Goal: Transaction & Acquisition: Purchase product/service

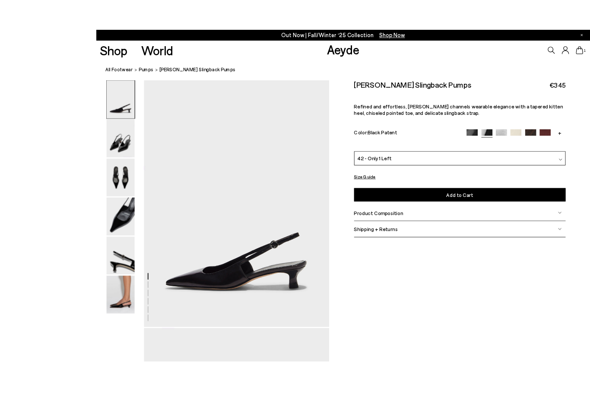
scroll to position [6, 0]
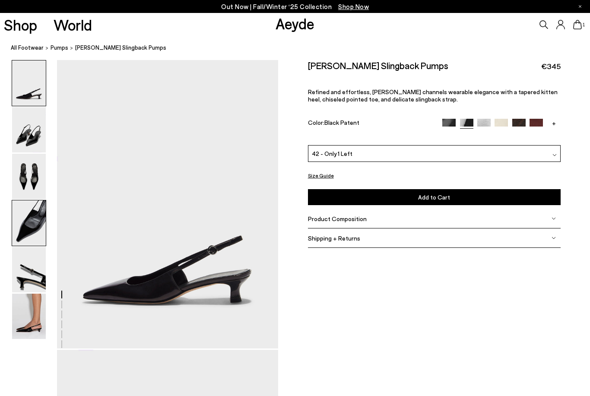
click at [37, 229] on img at bounding box center [29, 222] width 34 height 45
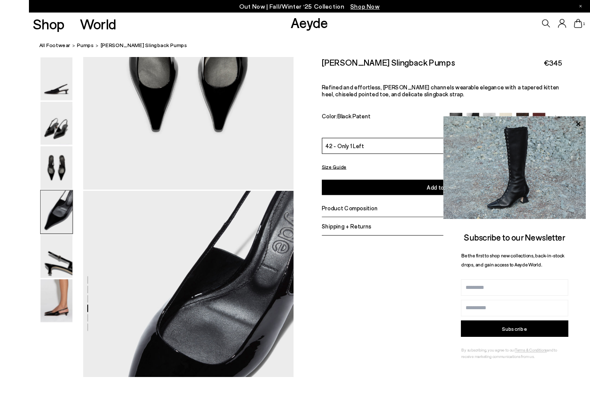
scroll to position [838, 0]
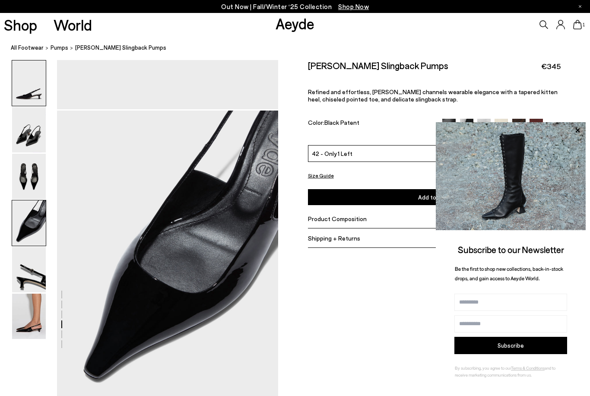
click at [30, 102] on img at bounding box center [29, 82] width 34 height 45
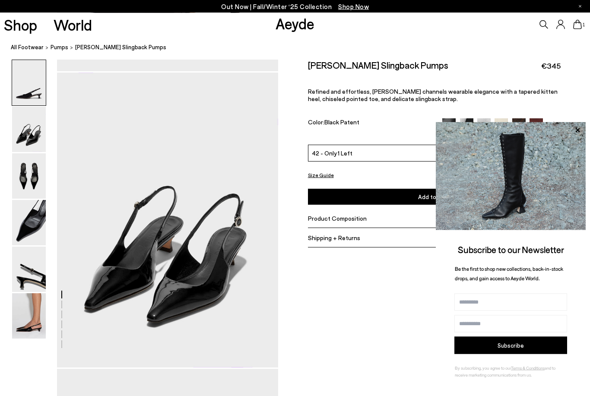
scroll to position [0, 0]
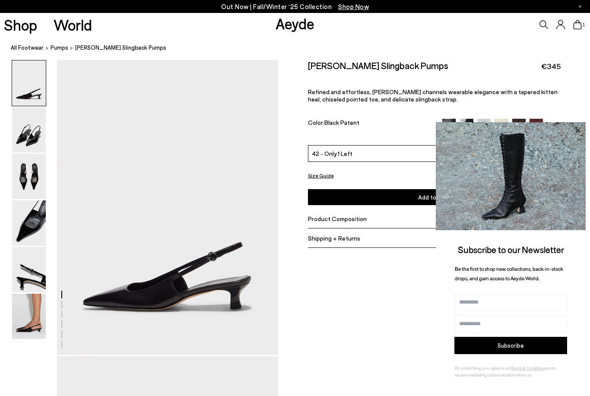
click at [576, 132] on icon at bounding box center [577, 130] width 4 height 4
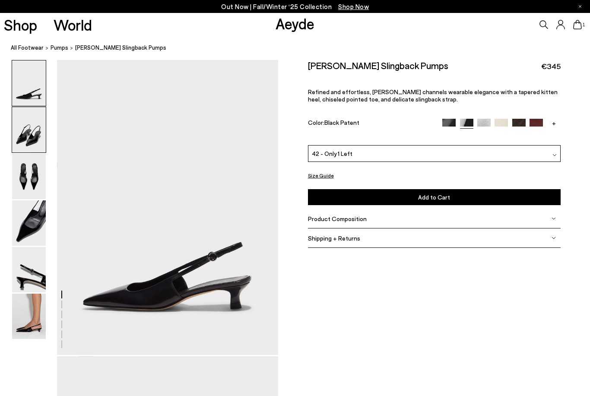
click at [27, 149] on img at bounding box center [29, 129] width 34 height 45
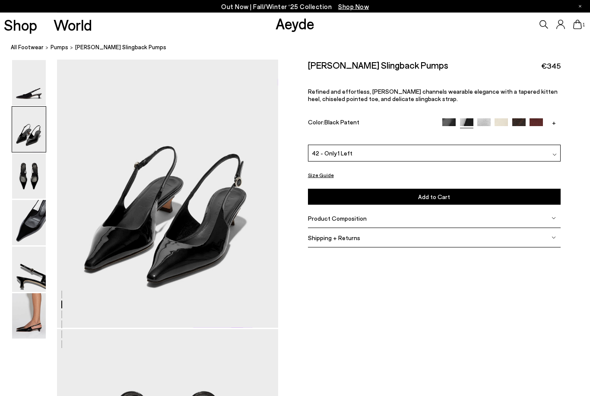
scroll to position [323, 0]
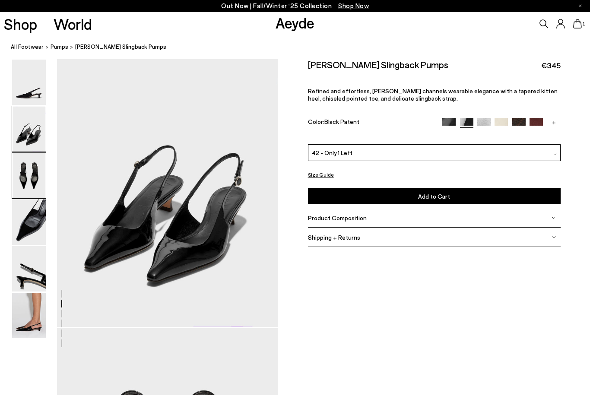
click at [33, 171] on img at bounding box center [29, 176] width 34 height 45
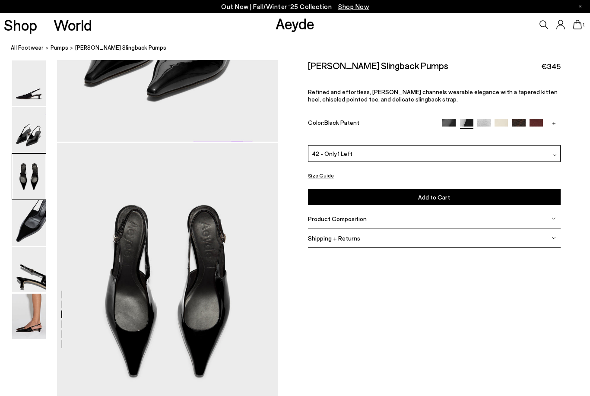
scroll to position [592, 0]
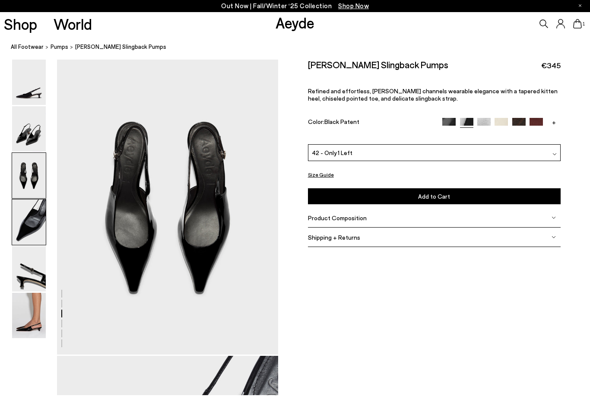
click at [35, 212] on img at bounding box center [29, 222] width 34 height 45
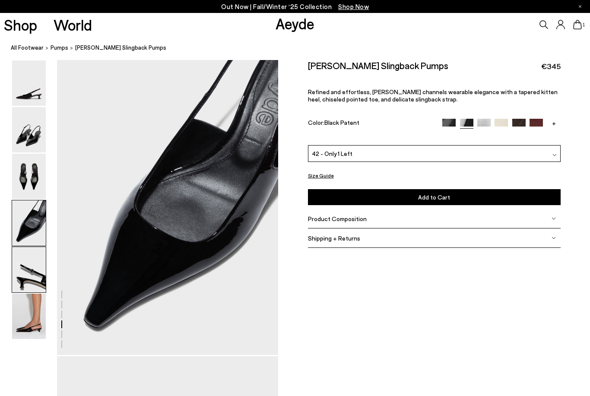
click at [35, 270] on img at bounding box center [29, 269] width 34 height 45
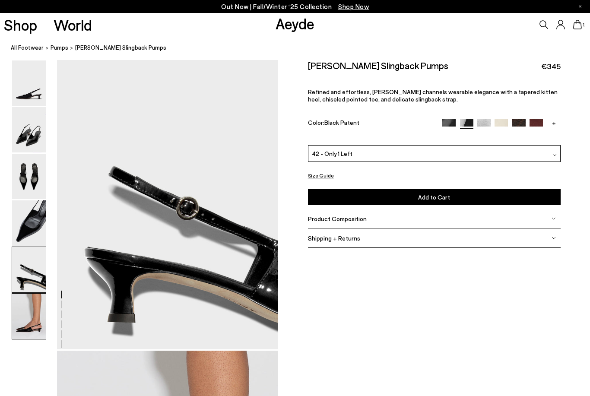
click at [35, 308] on img at bounding box center [29, 316] width 34 height 45
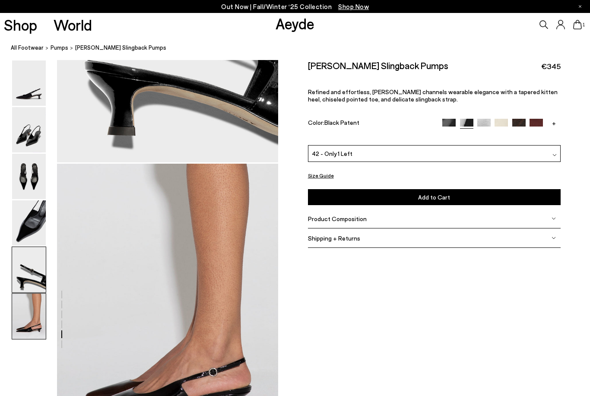
scroll to position [1540, 0]
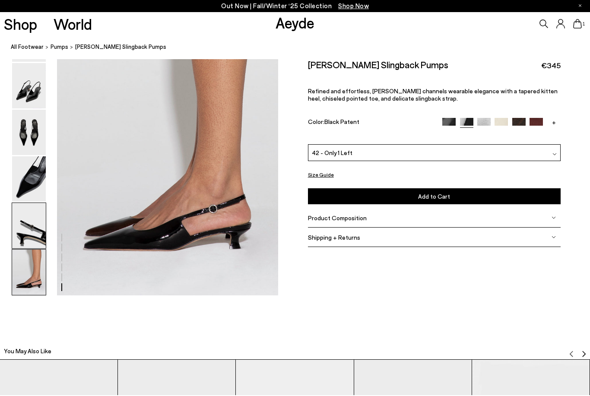
click at [31, 233] on img at bounding box center [29, 226] width 34 height 45
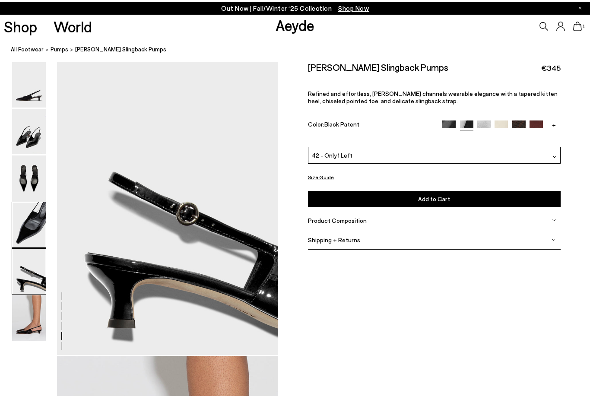
click at [33, 202] on img at bounding box center [29, 222] width 34 height 45
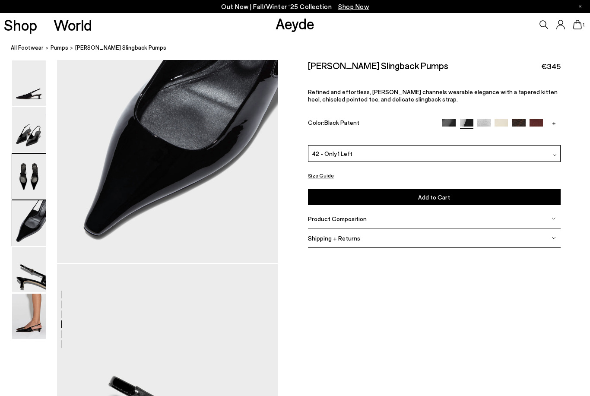
scroll to position [889, 0]
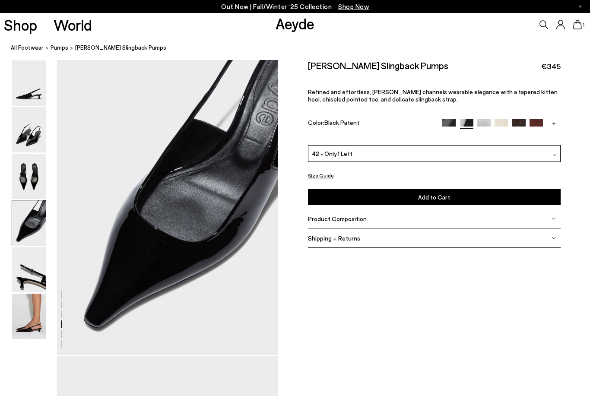
click at [33, 215] on img at bounding box center [29, 222] width 34 height 45
click at [29, 177] on img at bounding box center [29, 176] width 34 height 45
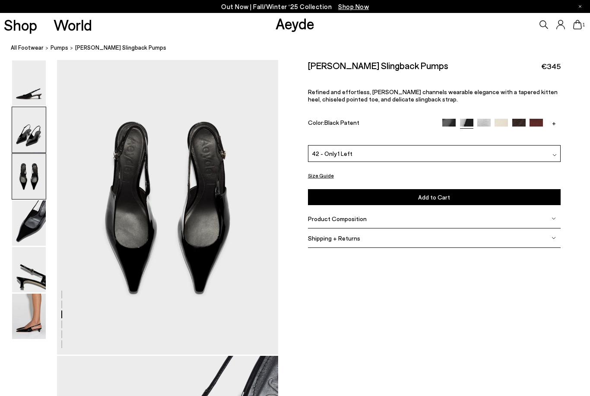
click at [28, 137] on img at bounding box center [29, 129] width 34 height 45
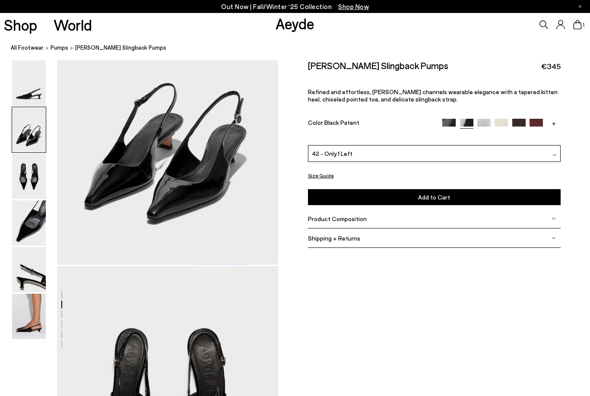
scroll to position [297, 0]
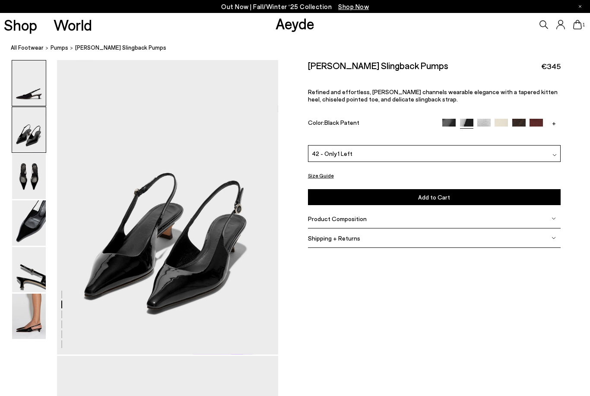
click at [31, 98] on img at bounding box center [29, 82] width 34 height 45
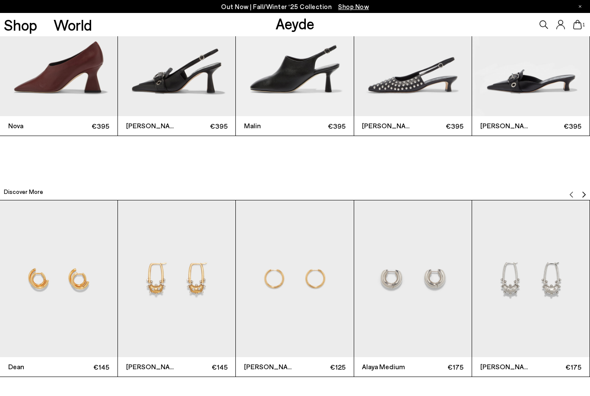
scroll to position [1976, 0]
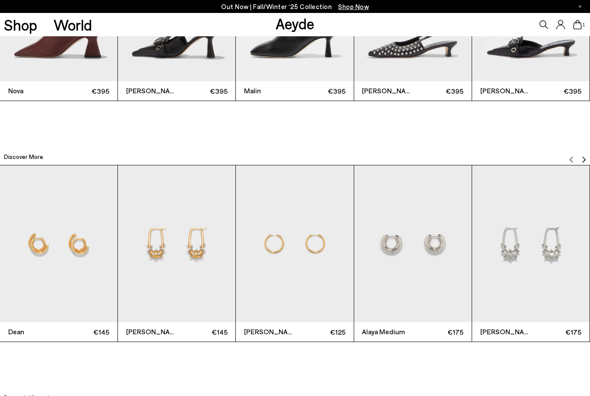
click at [582, 161] on img "Next slide" at bounding box center [583, 159] width 7 height 7
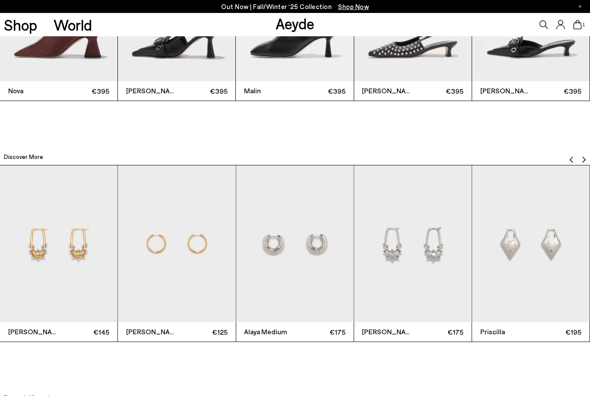
click at [582, 161] on img "Next slide" at bounding box center [583, 159] width 7 height 7
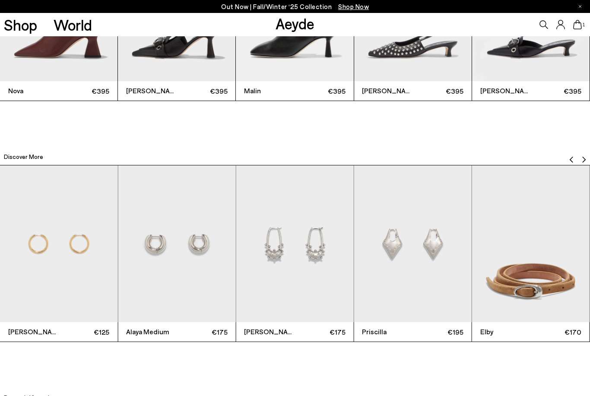
click at [582, 161] on img "Next slide" at bounding box center [583, 159] width 7 height 7
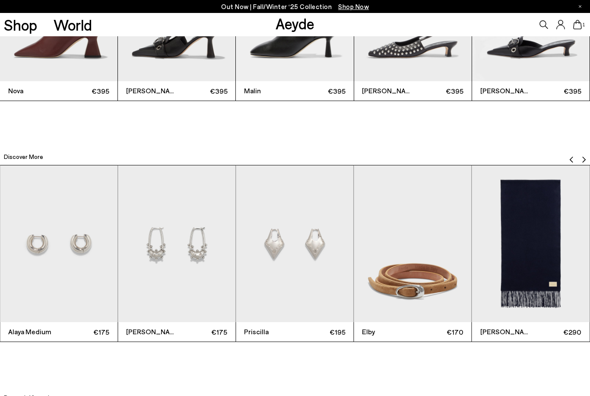
click at [582, 161] on img "Next slide" at bounding box center [583, 159] width 7 height 7
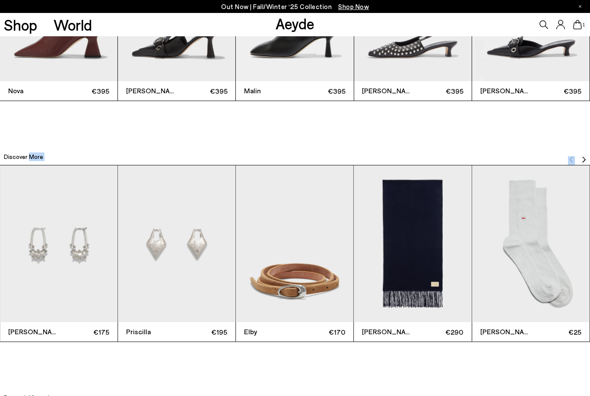
click at [582, 161] on img "Next slide" at bounding box center [583, 159] width 7 height 7
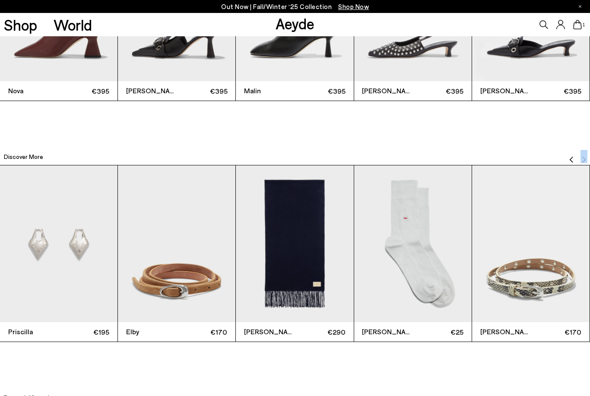
click at [582, 161] on img "Next slide" at bounding box center [583, 159] width 7 height 7
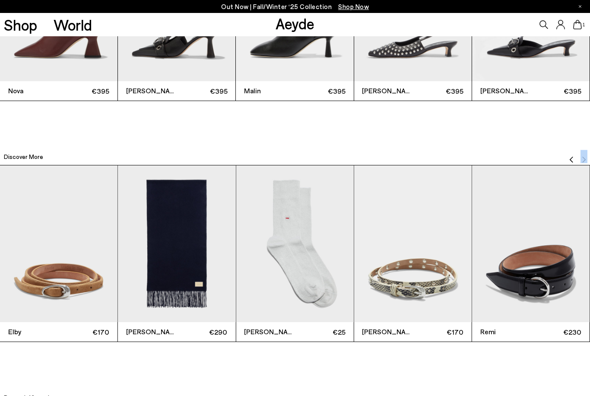
click at [582, 161] on img "Next slide" at bounding box center [583, 159] width 7 height 7
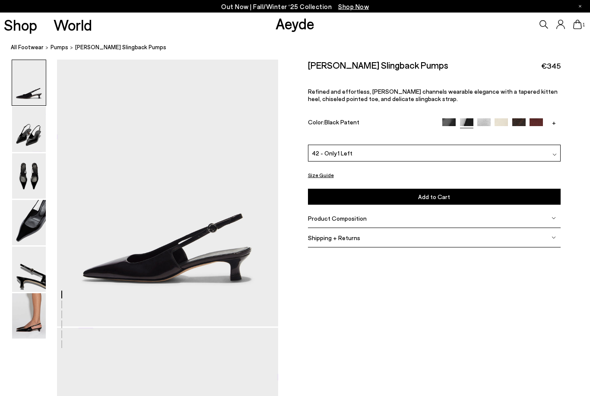
scroll to position [28, 0]
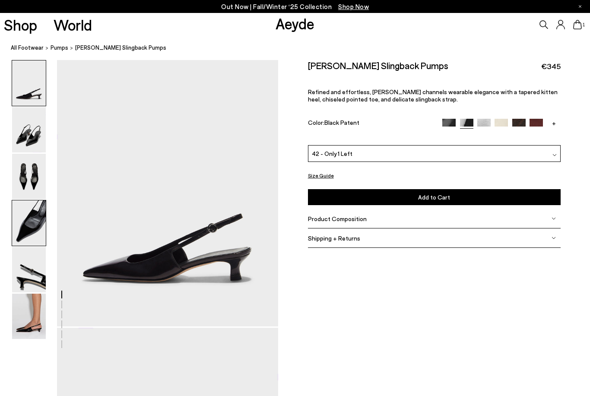
click at [28, 237] on img at bounding box center [29, 222] width 34 height 45
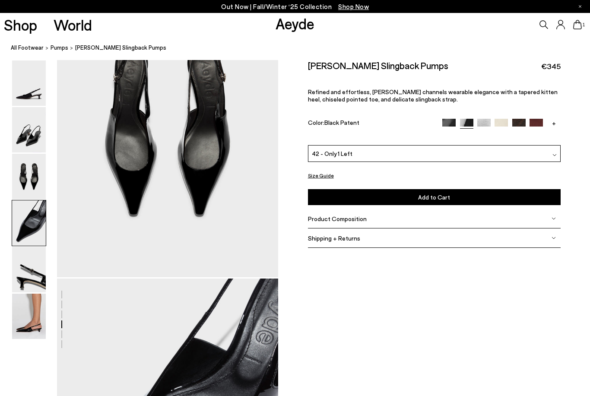
scroll to position [889, 0]
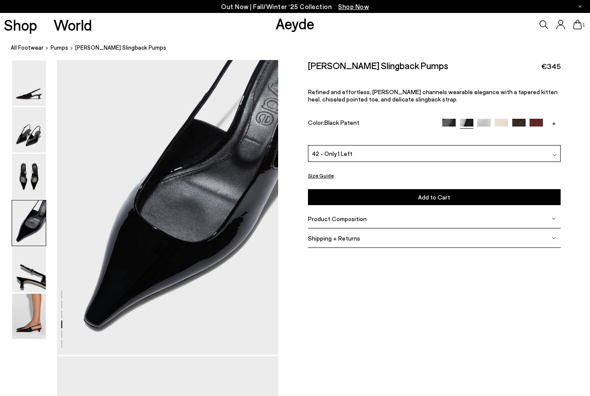
click at [452, 119] on img at bounding box center [448, 125] width 13 height 13
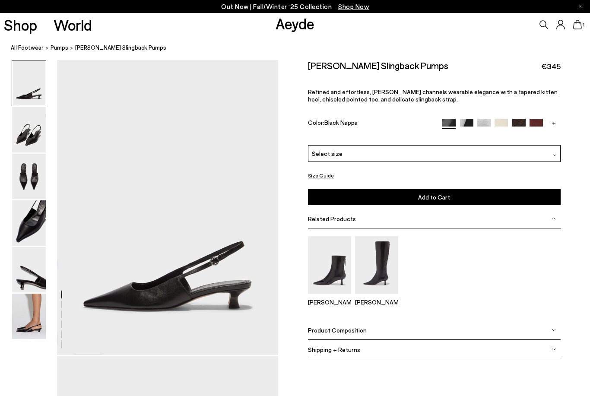
click at [344, 158] on div "Select size" at bounding box center [434, 153] width 253 height 17
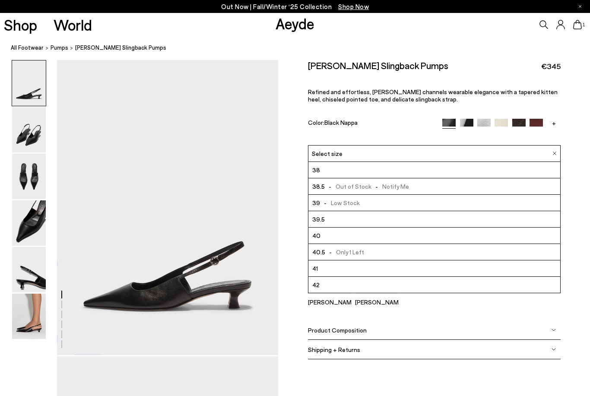
scroll to position [50, 0]
click at [338, 288] on li "42" at bounding box center [434, 285] width 252 height 16
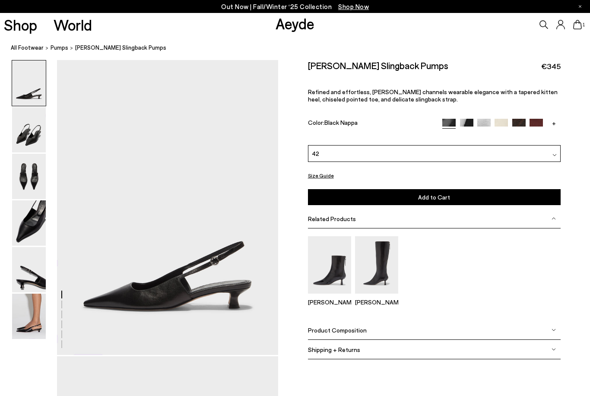
click at [329, 199] on button "Add to Cart Select a Size First" at bounding box center [434, 197] width 253 height 16
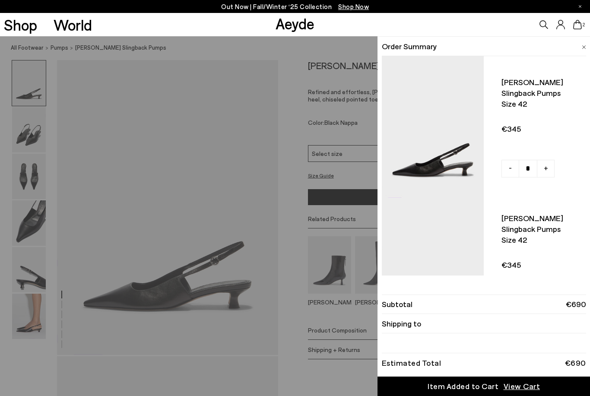
click at [68, 227] on div "Quick Add Color Size View Details Order Summary Catrina slingback pumps Size 42…" at bounding box center [295, 216] width 590 height 360
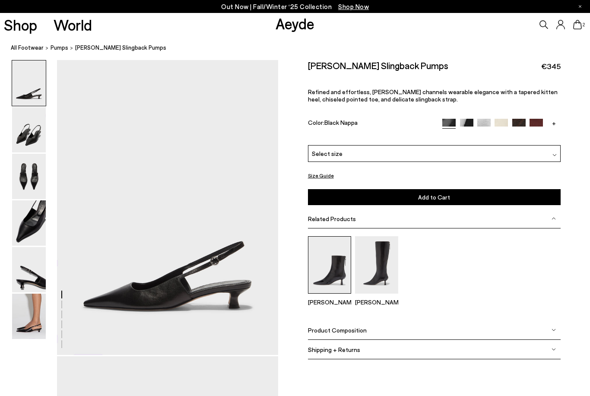
click at [337, 266] on img at bounding box center [329, 264] width 43 height 57
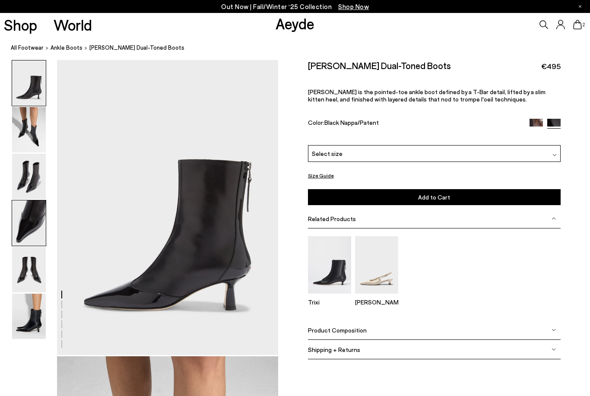
click at [31, 218] on img at bounding box center [29, 222] width 34 height 45
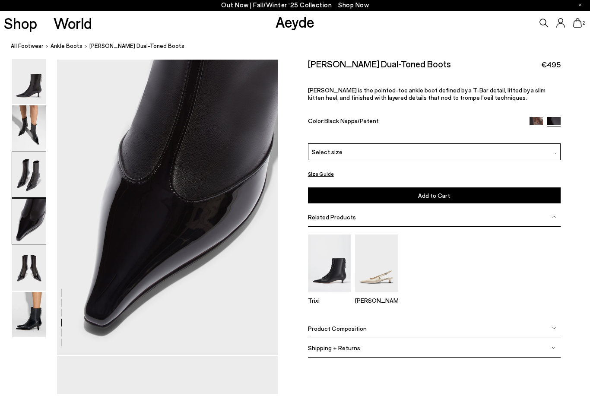
click at [32, 190] on img at bounding box center [29, 176] width 34 height 45
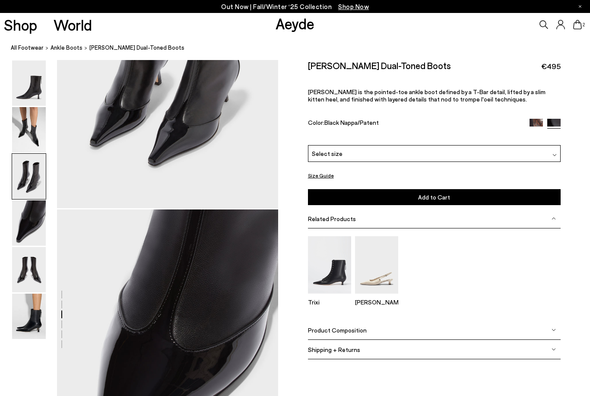
scroll to position [595, 0]
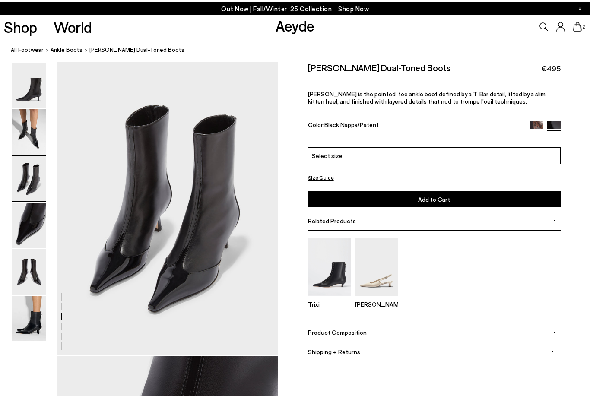
click at [32, 150] on img at bounding box center [29, 129] width 34 height 45
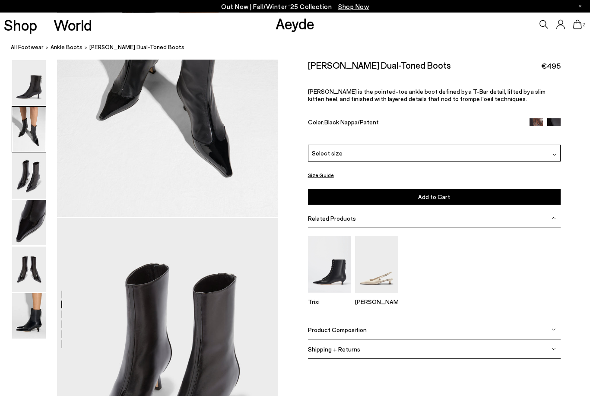
scroll to position [297, 0]
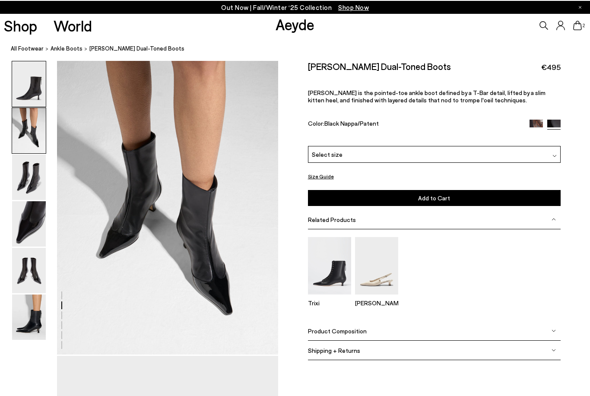
click at [34, 106] on div at bounding box center [29, 83] width 35 height 46
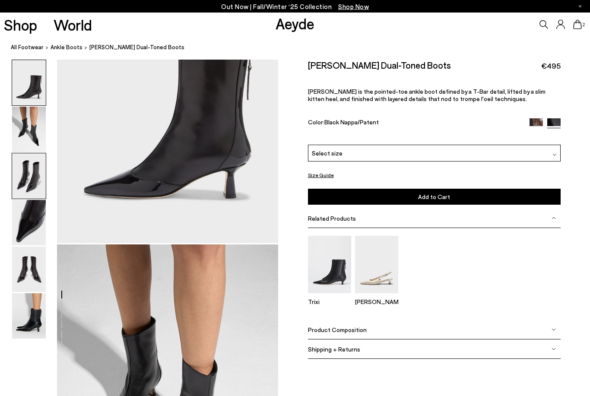
scroll to position [0, 0]
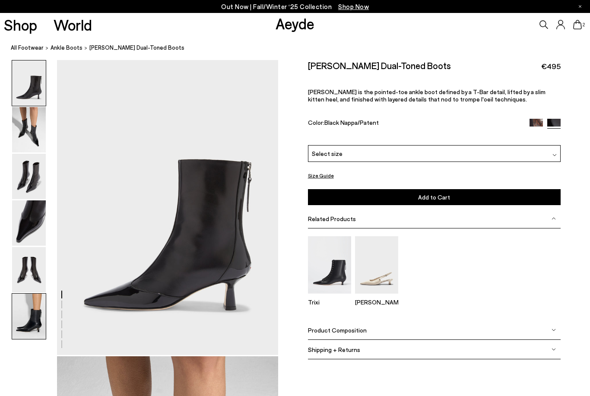
click at [32, 317] on img at bounding box center [29, 316] width 34 height 45
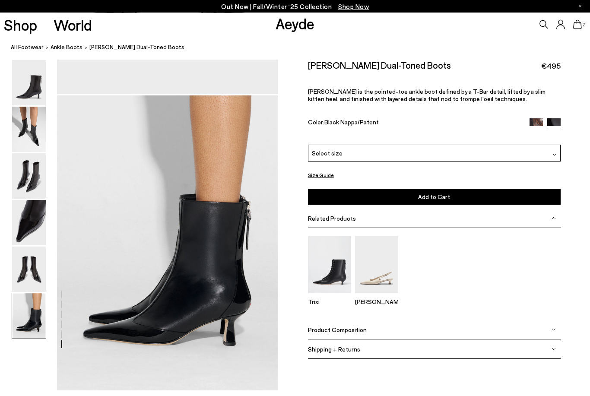
scroll to position [1446, 0]
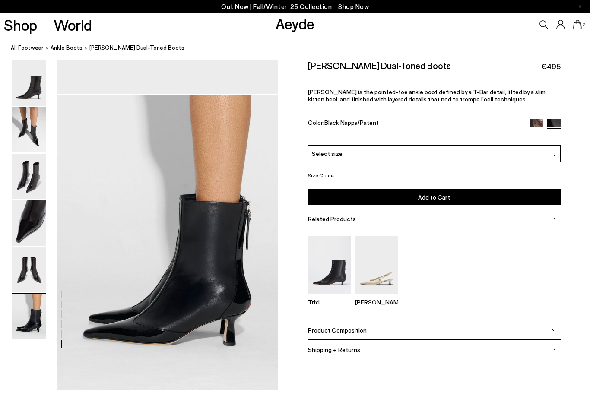
click at [386, 156] on div "Select size" at bounding box center [434, 153] width 253 height 17
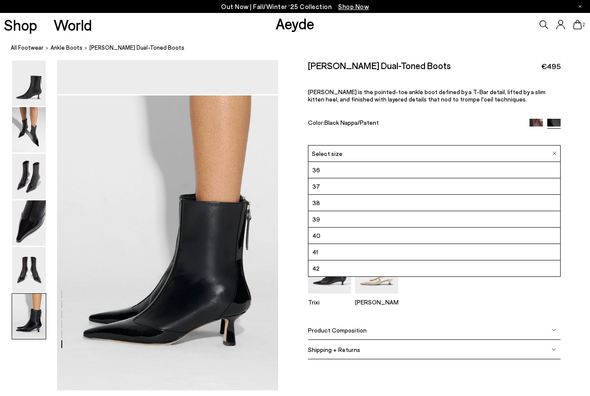
click at [376, 269] on li "42" at bounding box center [434, 268] width 252 height 16
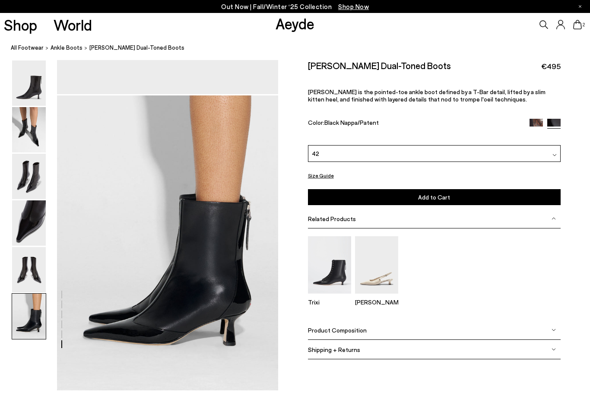
click at [342, 196] on button "Add to Cart Select a Size First" at bounding box center [434, 197] width 253 height 16
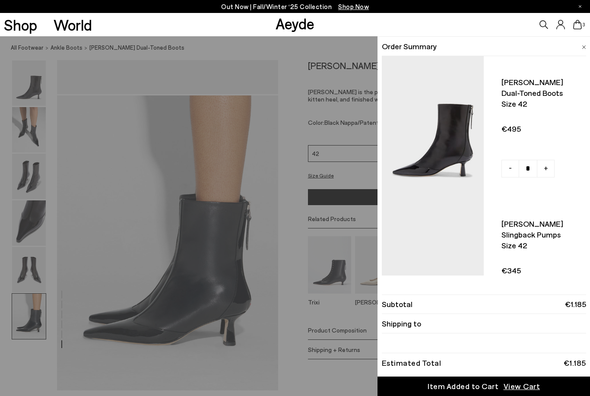
click at [24, 268] on div "Quick Add Color Size View Details Order Summary Sila dual-toned boots Size 42 -…" at bounding box center [295, 216] width 590 height 360
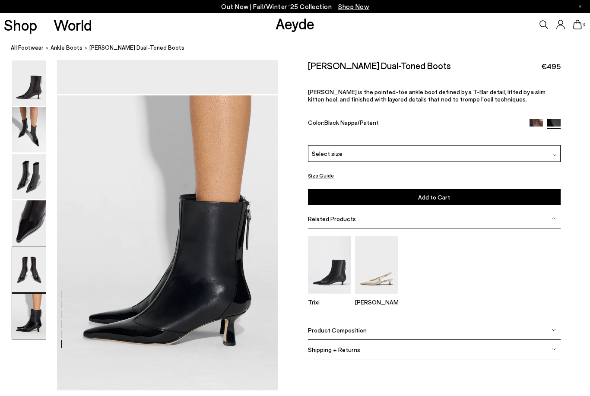
click at [32, 266] on img at bounding box center [29, 269] width 34 height 45
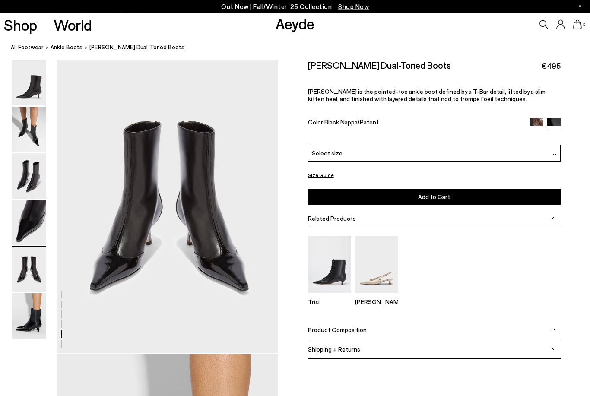
scroll to position [1187, 0]
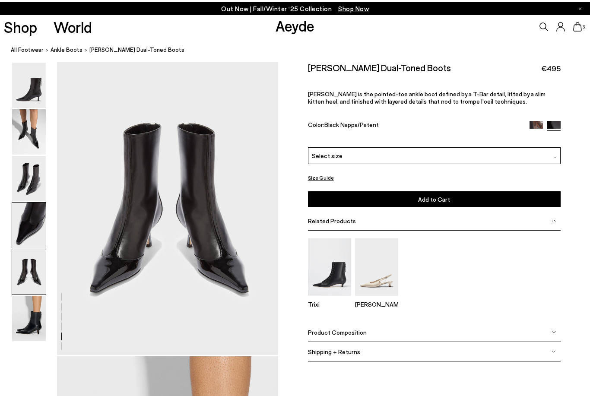
click at [36, 219] on img at bounding box center [29, 222] width 34 height 45
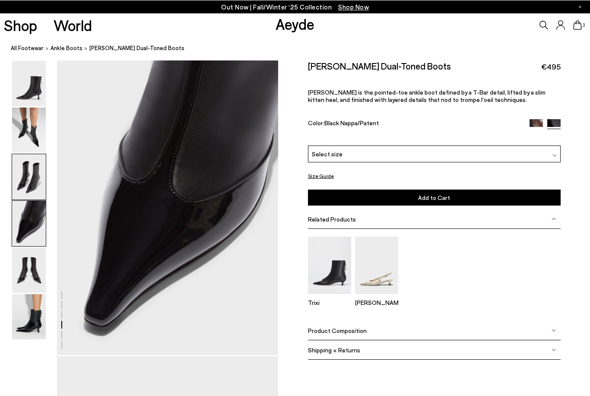
click at [36, 184] on img at bounding box center [29, 176] width 34 height 45
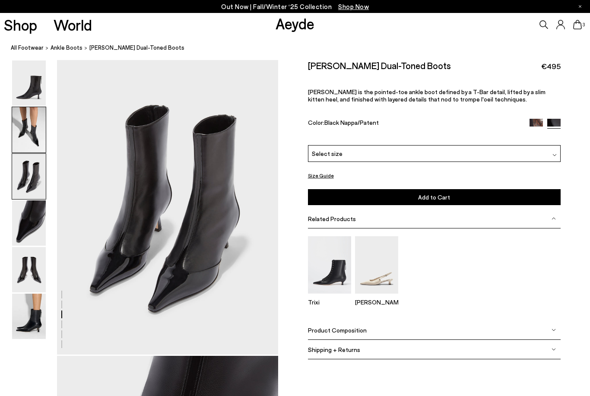
click at [34, 138] on img at bounding box center [29, 129] width 34 height 45
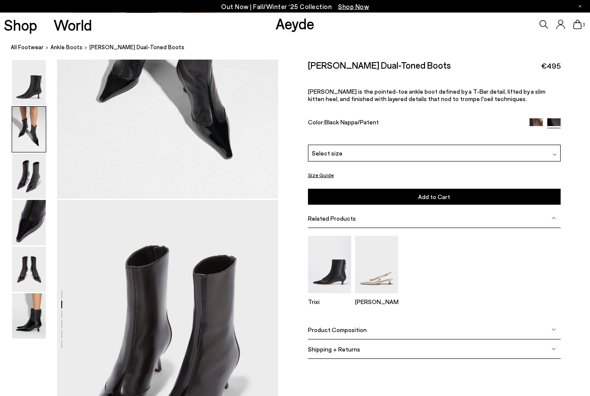
scroll to position [297, 0]
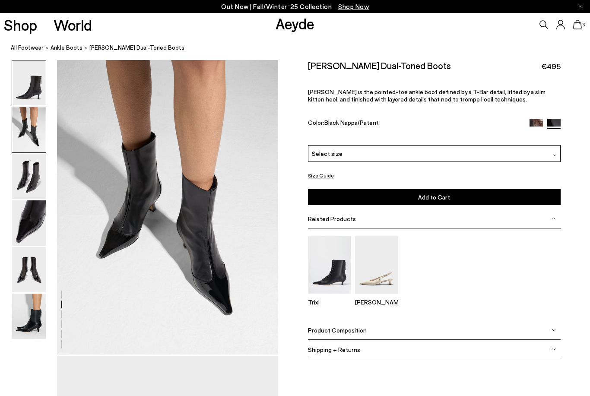
click at [35, 84] on img at bounding box center [29, 82] width 34 height 45
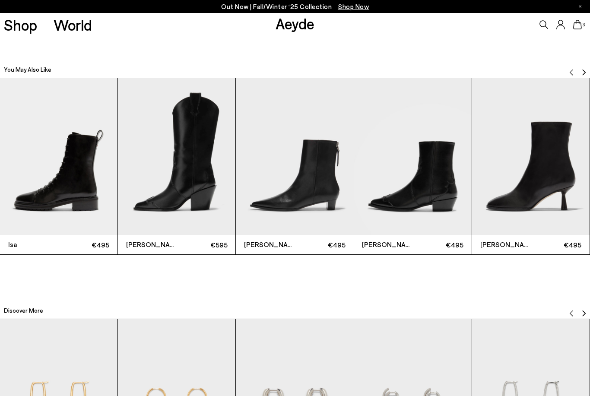
scroll to position [1783, 0]
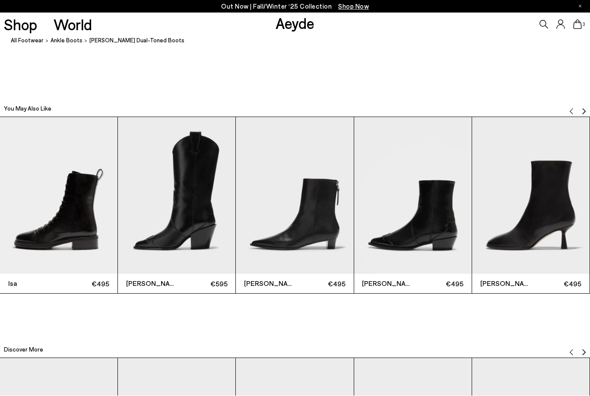
click at [318, 231] on img "3 / 12" at bounding box center [294, 195] width 117 height 157
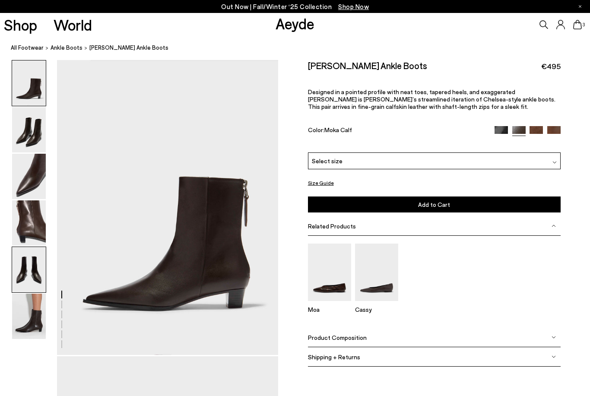
click at [31, 250] on img at bounding box center [29, 269] width 34 height 45
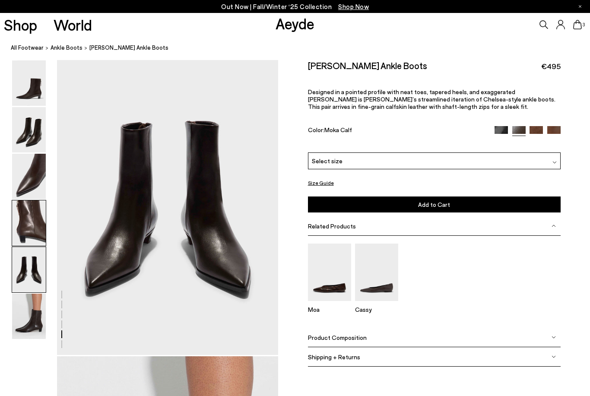
click at [31, 224] on img at bounding box center [29, 222] width 34 height 45
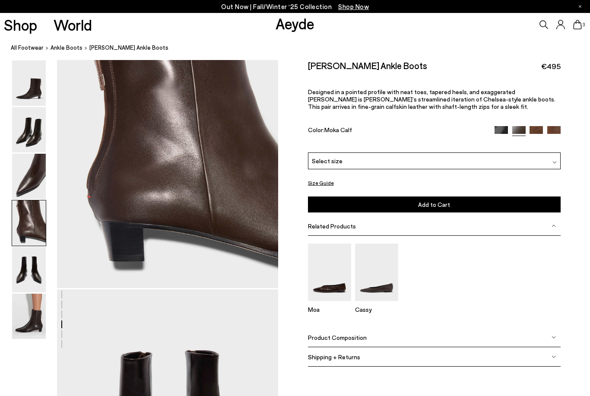
scroll to position [889, 0]
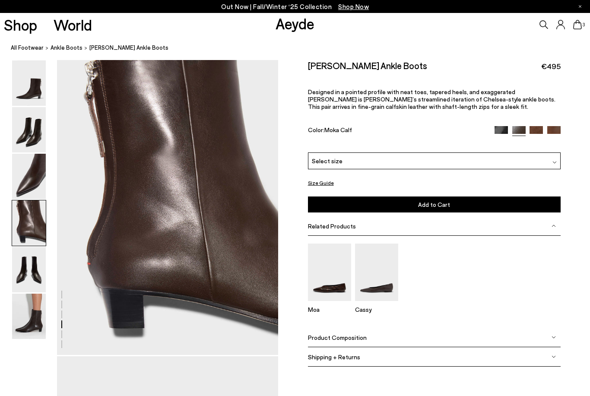
click at [507, 133] on img at bounding box center [500, 132] width 13 height 13
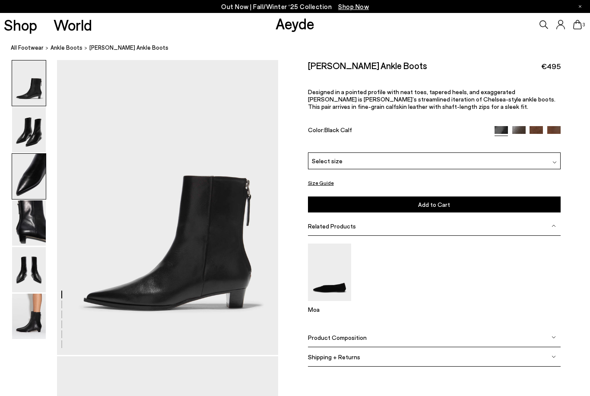
click at [32, 174] on img at bounding box center [29, 176] width 34 height 45
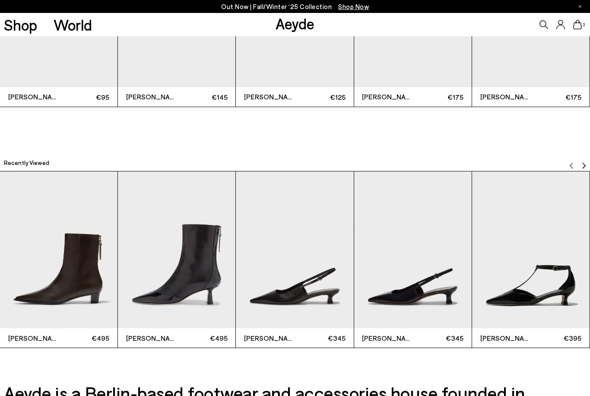
scroll to position [2183, 0]
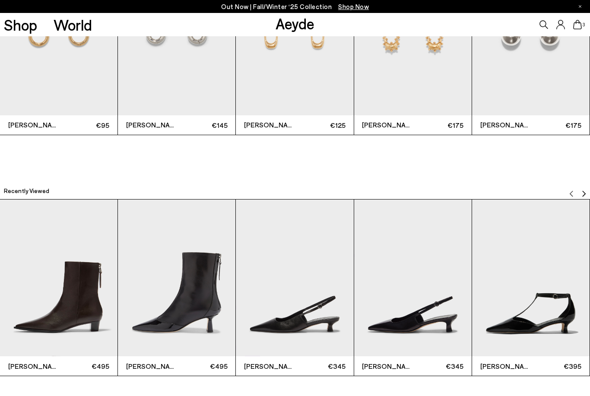
click at [583, 197] on img "Next slide" at bounding box center [583, 193] width 7 height 7
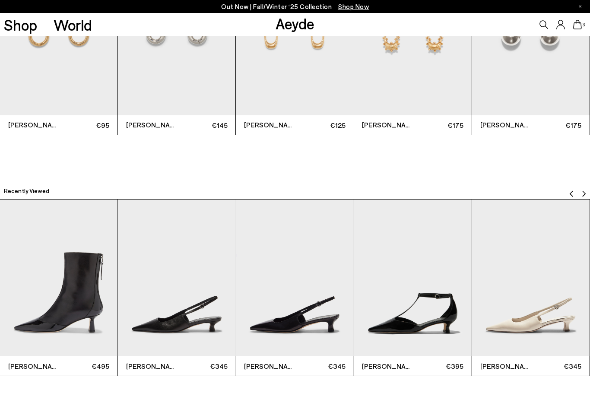
click at [583, 197] on img "Next slide" at bounding box center [583, 193] width 7 height 7
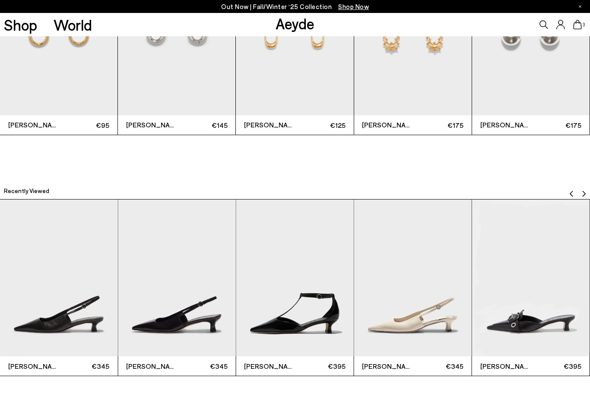
click at [583, 197] on img "Next slide" at bounding box center [583, 193] width 7 height 7
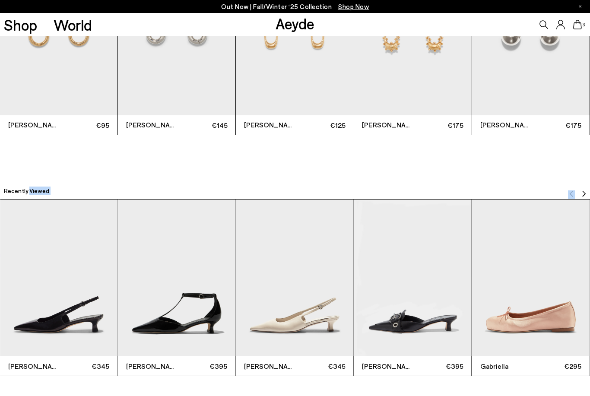
click at [583, 197] on img "Next slide" at bounding box center [583, 193] width 7 height 7
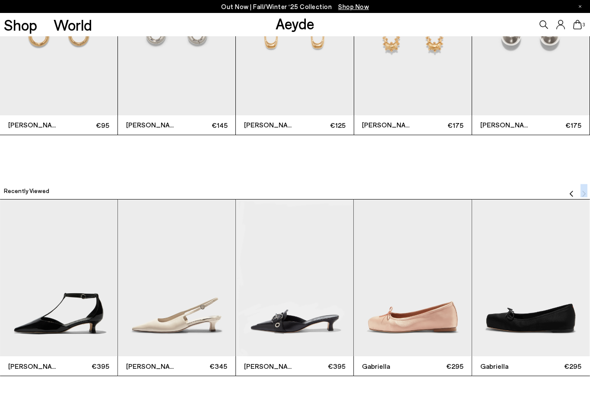
click at [310, 332] on img "7 / 9" at bounding box center [294, 277] width 117 height 157
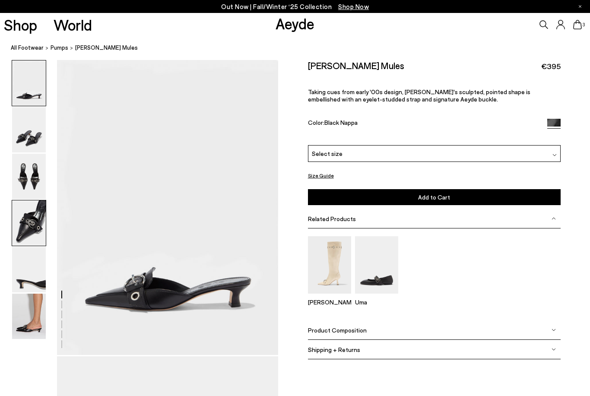
click at [30, 225] on img at bounding box center [29, 222] width 34 height 45
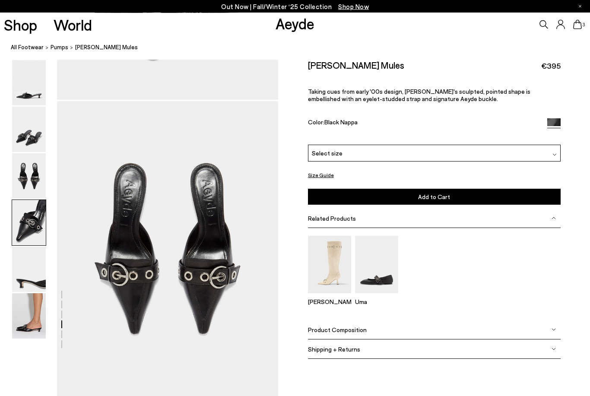
scroll to position [871, 0]
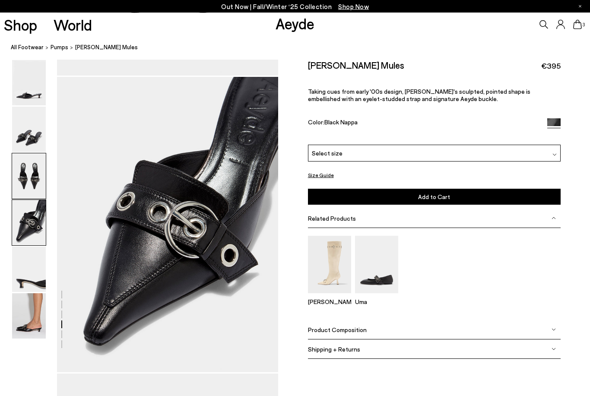
click at [33, 174] on img at bounding box center [29, 176] width 34 height 45
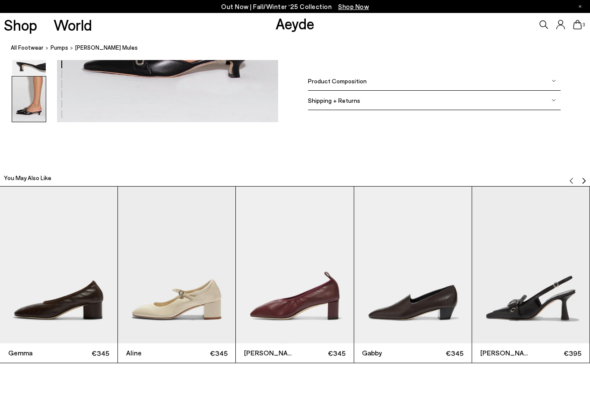
scroll to position [1775, 0]
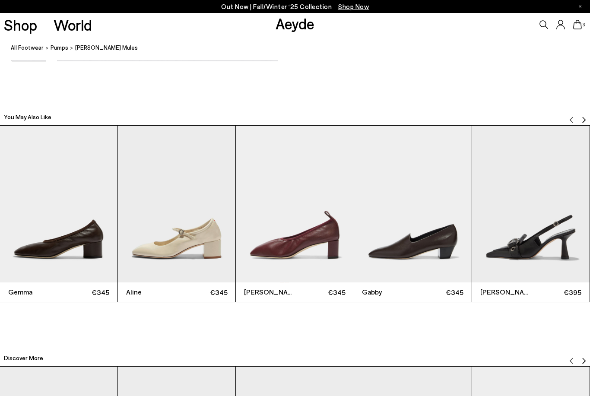
click at [585, 121] on img "Next slide" at bounding box center [583, 120] width 7 height 7
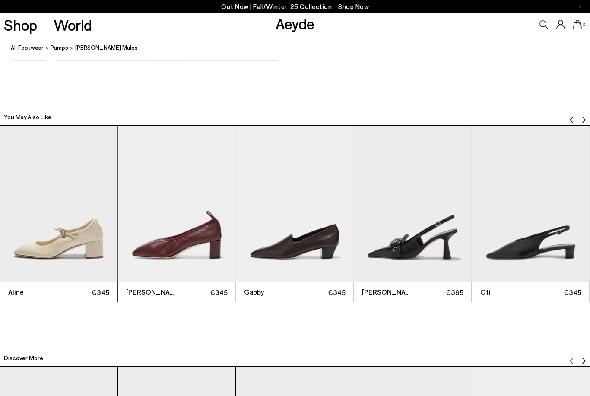
click at [584, 121] on button "Next slide" at bounding box center [583, 116] width 7 height 13
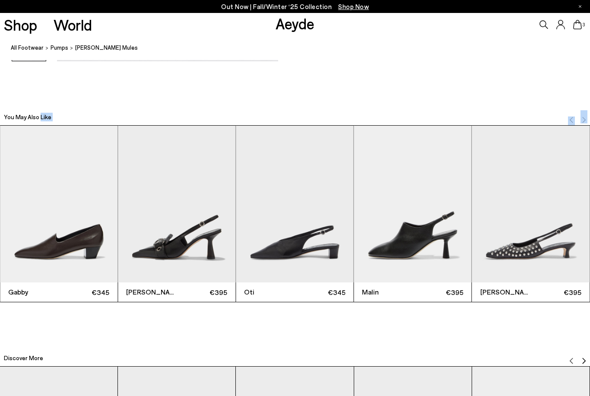
click at [584, 121] on button "Next slide" at bounding box center [583, 116] width 7 height 13
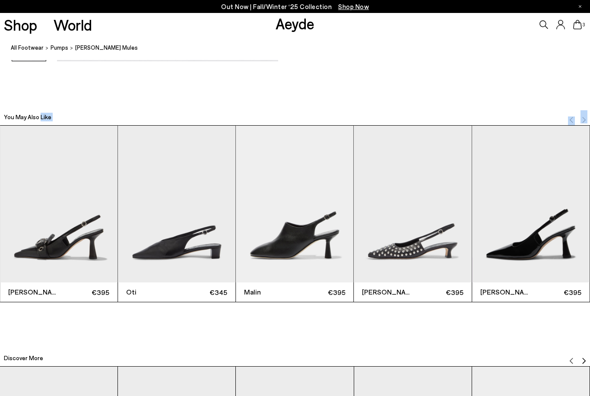
click at [281, 253] on img "7 / 12" at bounding box center [294, 204] width 117 height 157
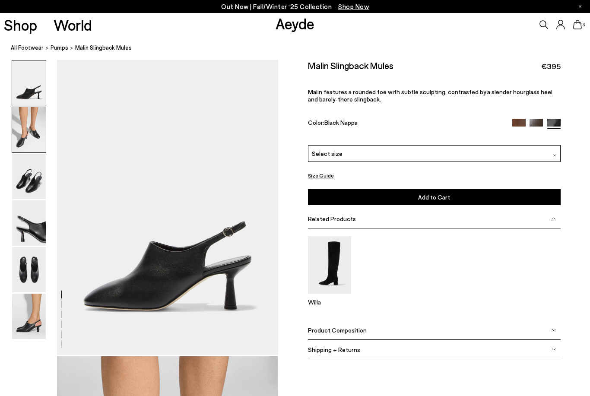
click at [39, 144] on img at bounding box center [29, 129] width 34 height 45
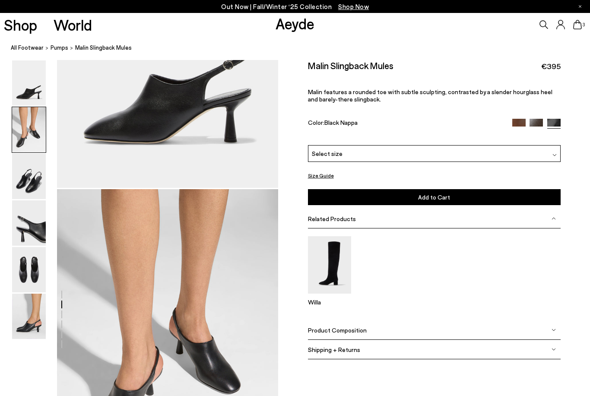
scroll to position [297, 0]
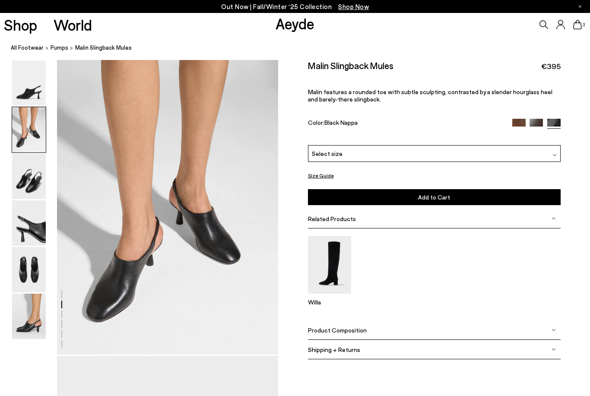
click at [582, 32] on div "3" at bounding box center [491, 24] width 196 height 23
click at [580, 29] on icon at bounding box center [577, 24] width 9 height 9
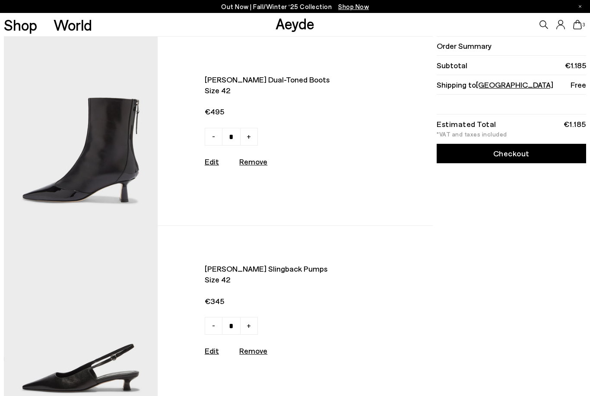
click at [120, 181] on img at bounding box center [80, 131] width 153 height 189
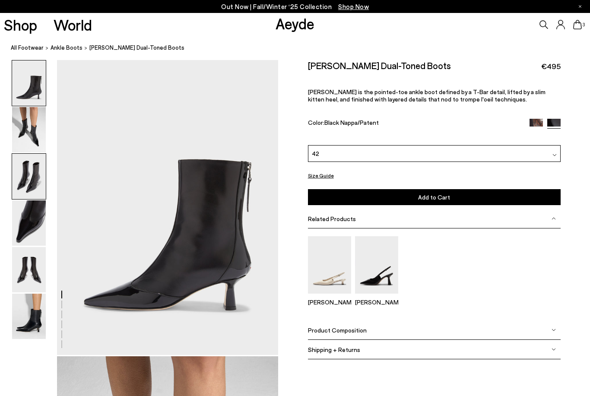
click at [41, 190] on img at bounding box center [29, 176] width 34 height 45
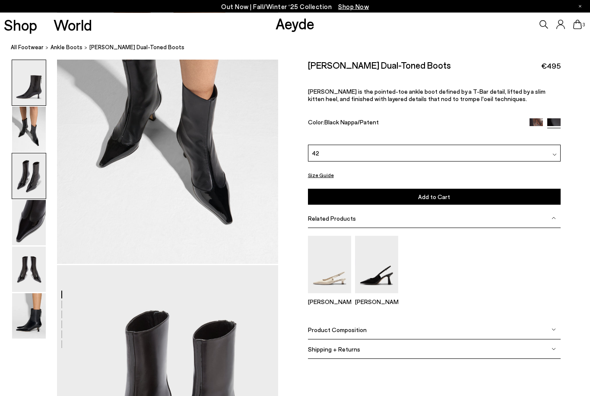
scroll to position [593, 0]
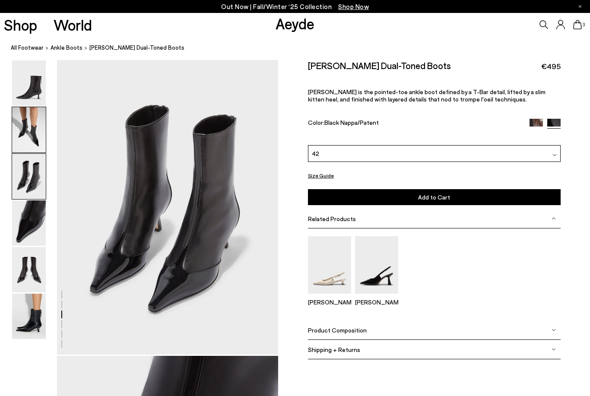
click at [34, 120] on img at bounding box center [29, 129] width 34 height 45
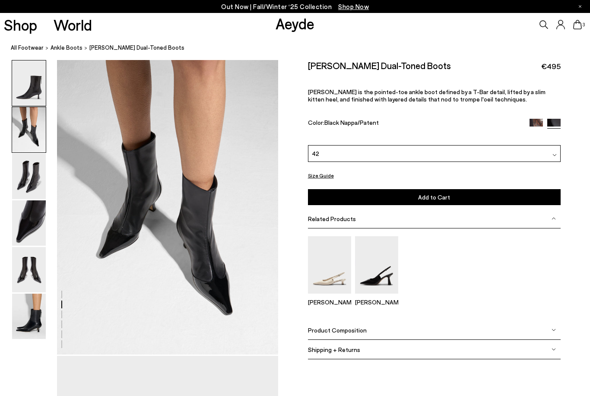
click at [30, 92] on img at bounding box center [29, 82] width 34 height 45
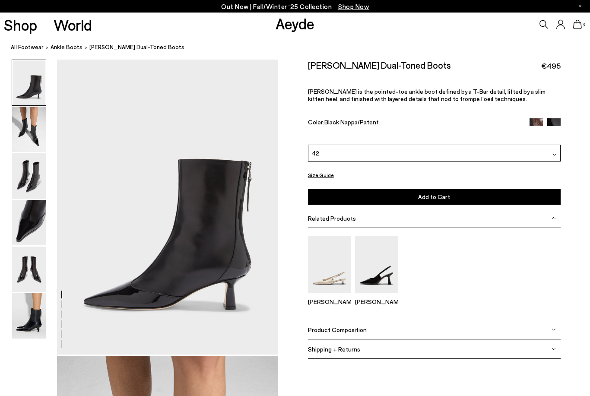
scroll to position [0, 0]
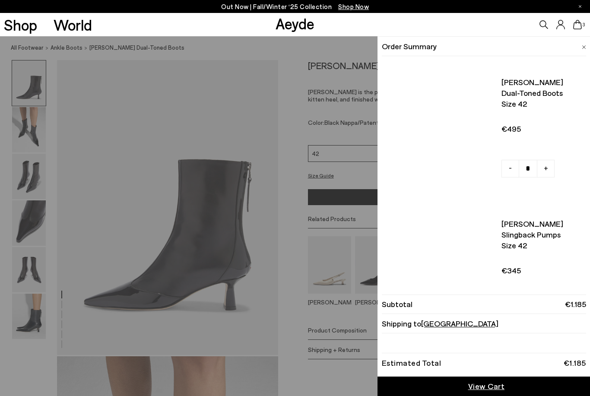
click at [575, 27] on icon at bounding box center [577, 24] width 9 height 9
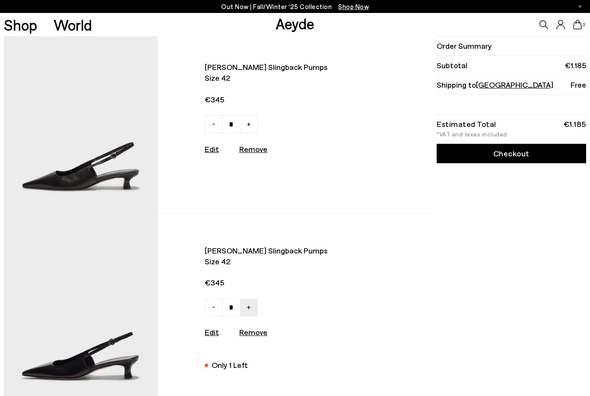
scroll to position [362, 0]
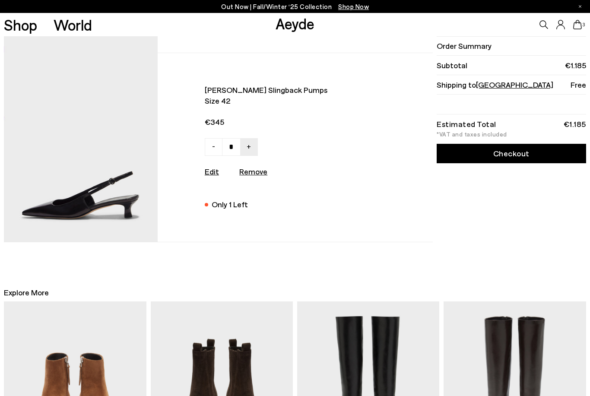
click at [69, 202] on img at bounding box center [80, 147] width 153 height 189
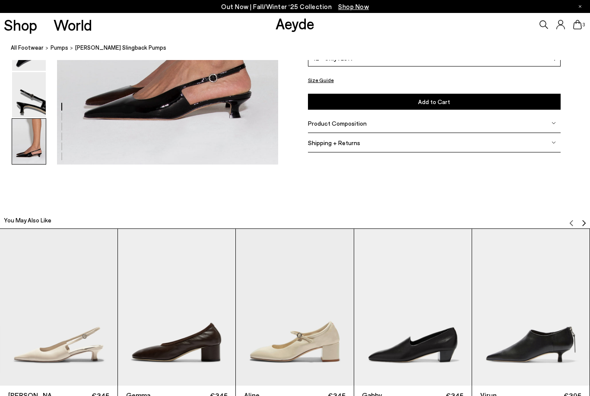
scroll to position [1673, 0]
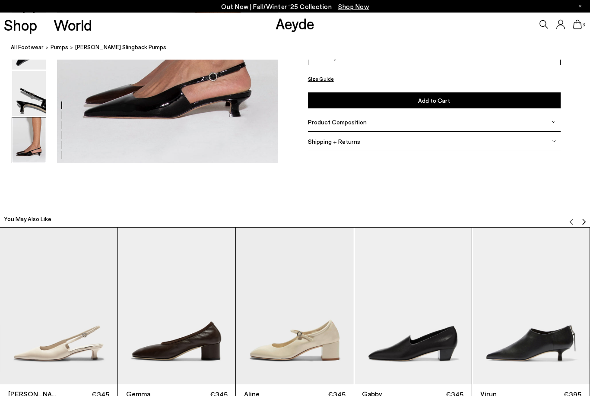
click at [184, 336] on img "2 / 12" at bounding box center [176, 306] width 117 height 157
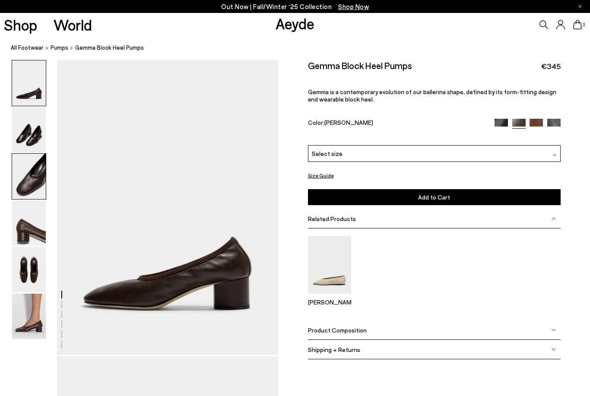
click at [21, 170] on img at bounding box center [29, 176] width 34 height 45
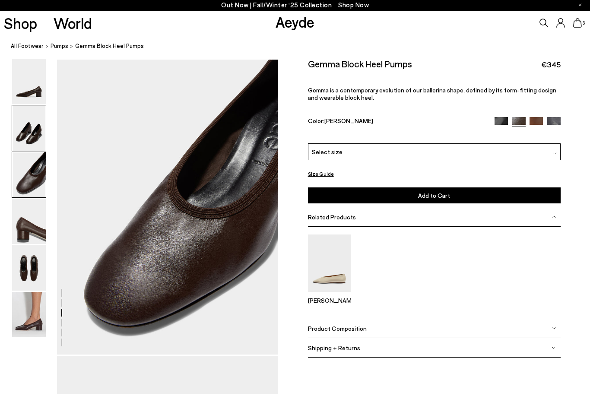
click at [22, 138] on img at bounding box center [29, 129] width 34 height 45
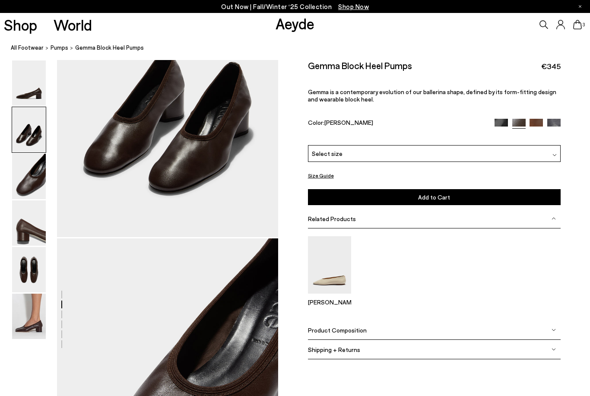
scroll to position [298, 0]
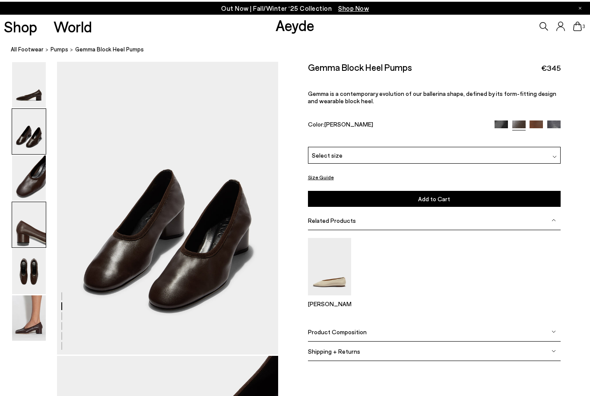
click at [41, 230] on img at bounding box center [29, 222] width 34 height 45
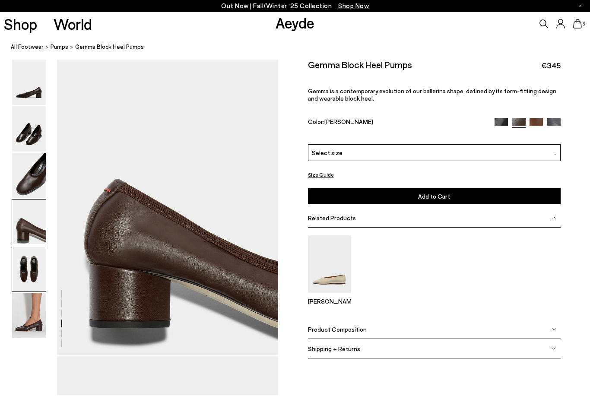
click at [41, 274] on img at bounding box center [29, 269] width 34 height 45
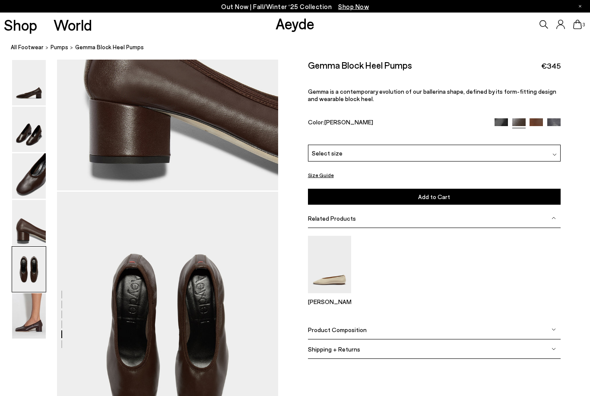
scroll to position [1185, 0]
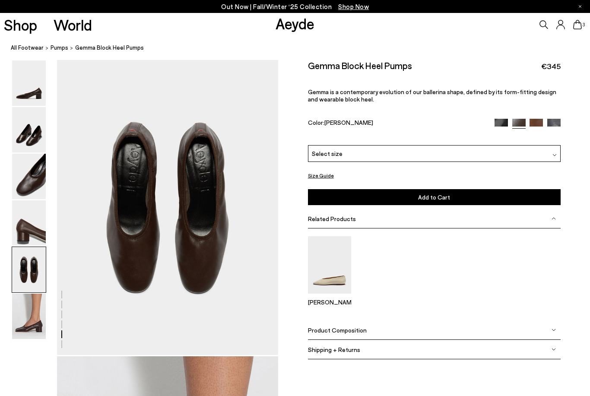
click at [506, 124] on img at bounding box center [500, 125] width 13 height 13
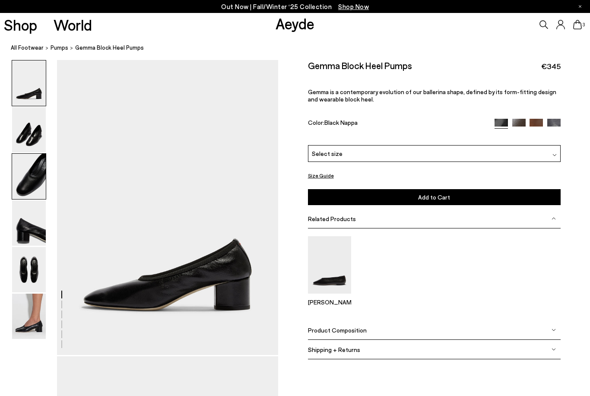
click at [37, 189] on img at bounding box center [29, 176] width 34 height 45
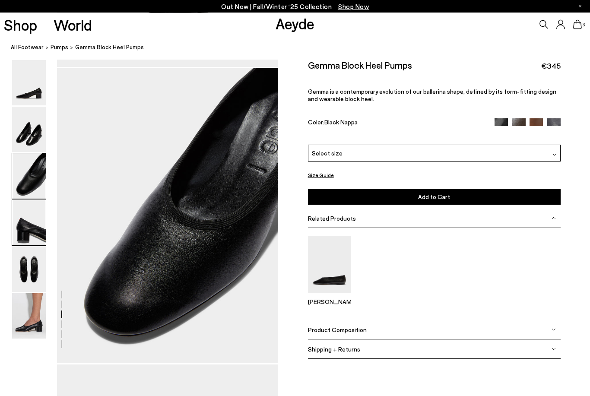
click at [38, 231] on img at bounding box center [29, 222] width 34 height 45
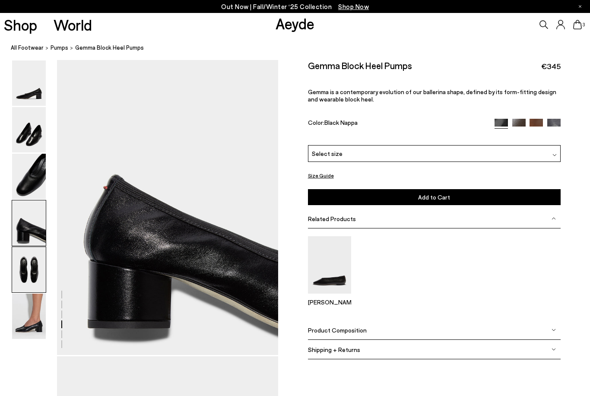
click at [42, 275] on img at bounding box center [29, 269] width 34 height 45
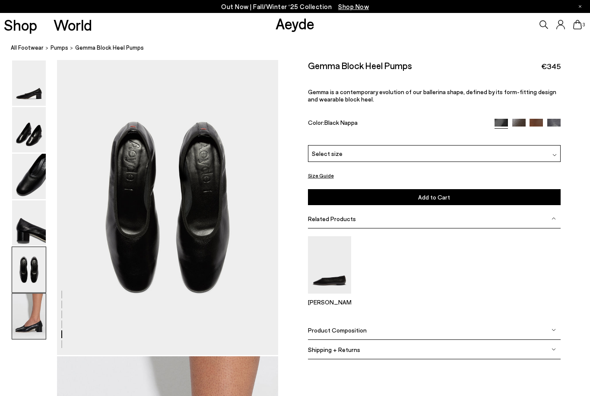
click at [41, 328] on img at bounding box center [29, 316] width 34 height 45
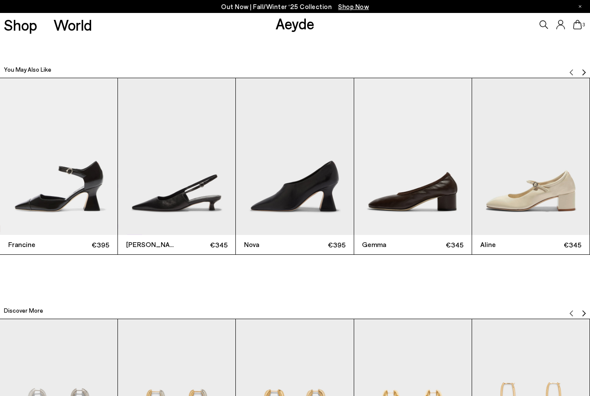
scroll to position [1818, 0]
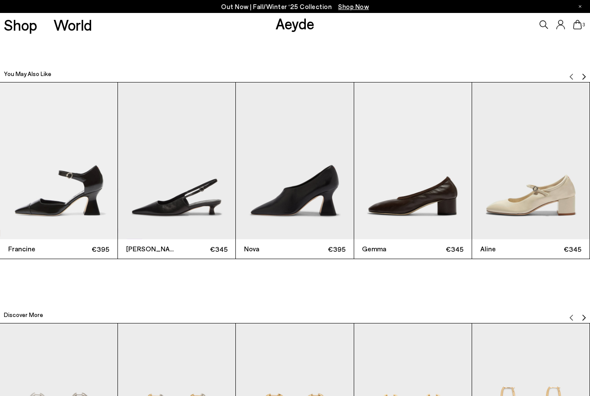
click at [585, 76] on img "Next slide" at bounding box center [583, 76] width 7 height 7
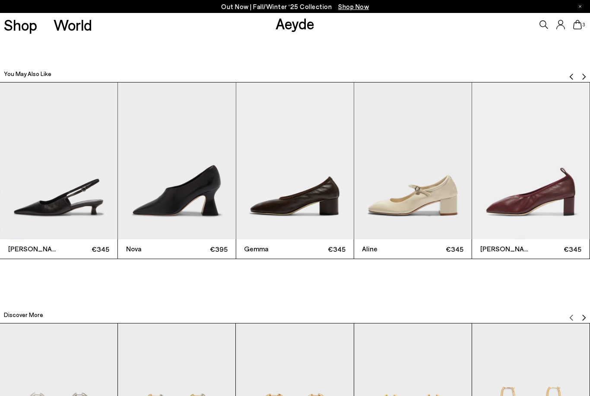
click at [585, 76] on img "Next slide" at bounding box center [583, 76] width 7 height 7
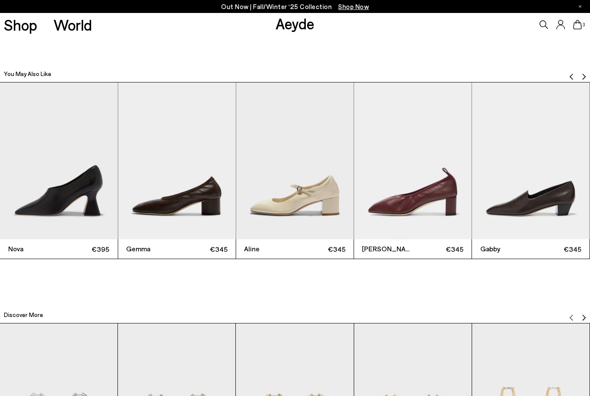
click at [585, 76] on img "Next slide" at bounding box center [583, 76] width 7 height 7
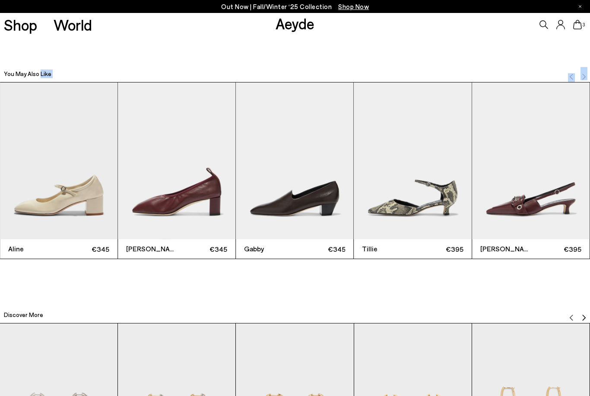
click at [585, 76] on img "Next slide" at bounding box center [583, 76] width 7 height 7
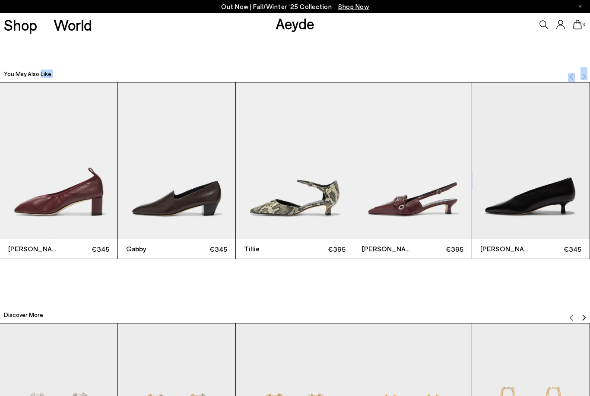
click at [585, 76] on img "Next slide" at bounding box center [583, 76] width 7 height 7
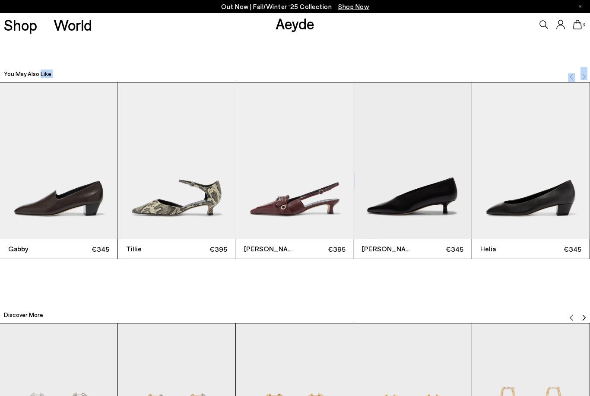
click at [585, 76] on img "Next slide" at bounding box center [583, 76] width 7 height 7
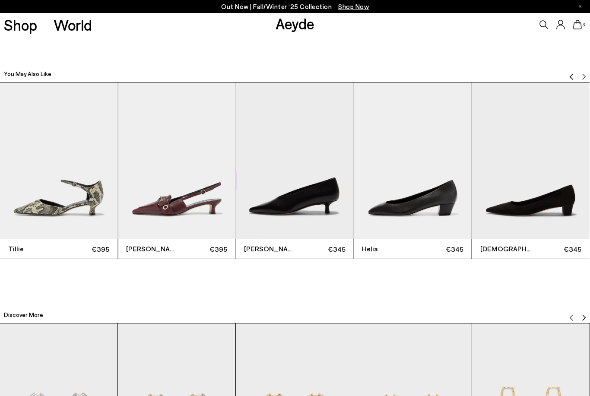
click at [304, 188] on img "10 / 12" at bounding box center [294, 160] width 117 height 157
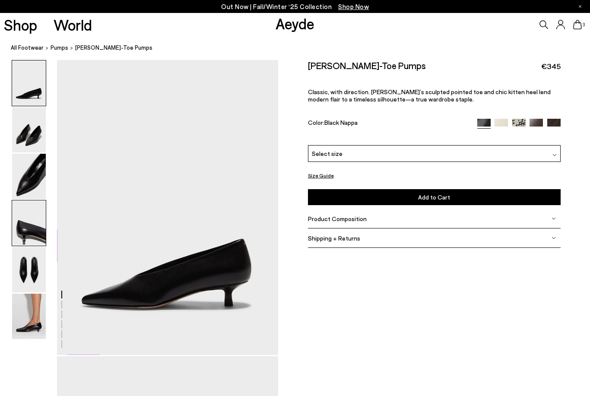
click at [41, 226] on img at bounding box center [29, 222] width 34 height 45
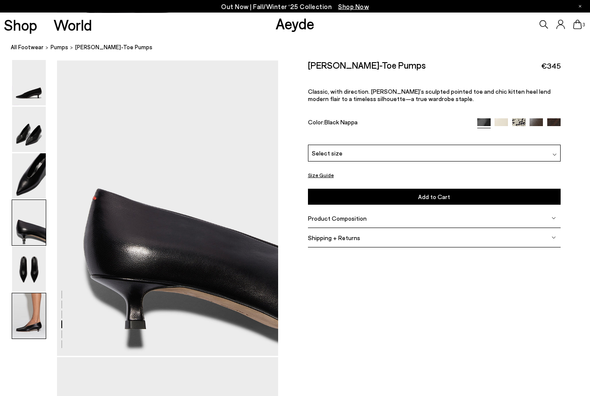
click at [40, 302] on img at bounding box center [29, 316] width 34 height 45
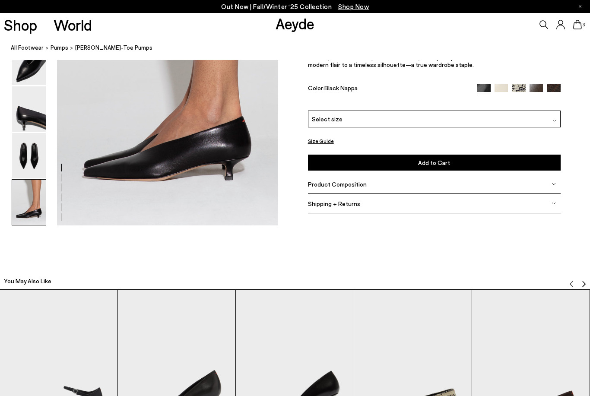
scroll to position [1580, 0]
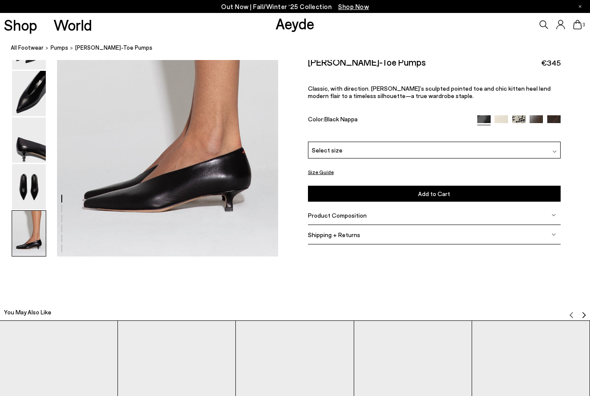
click at [27, 186] on img at bounding box center [29, 186] width 34 height 45
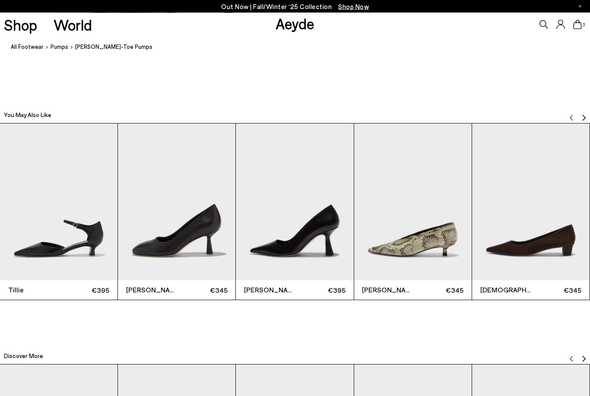
scroll to position [1772, 0]
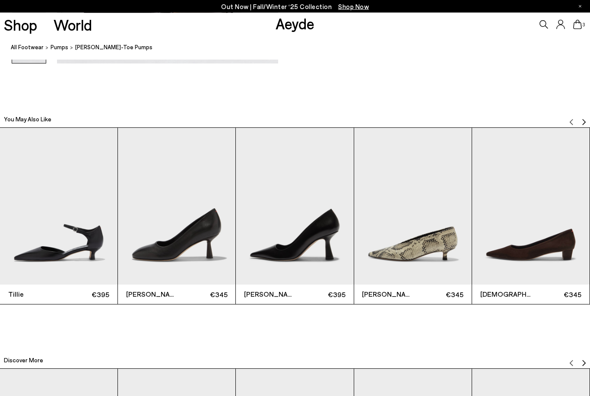
click at [579, 121] on div at bounding box center [577, 119] width 17 height 8
click at [581, 122] on img "Next slide" at bounding box center [583, 122] width 7 height 7
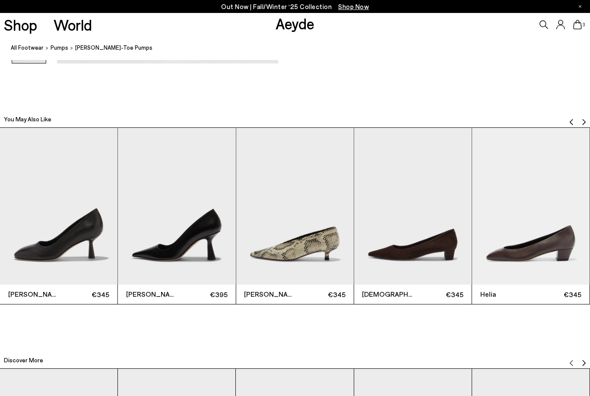
click at [581, 122] on img "Next slide" at bounding box center [583, 122] width 7 height 7
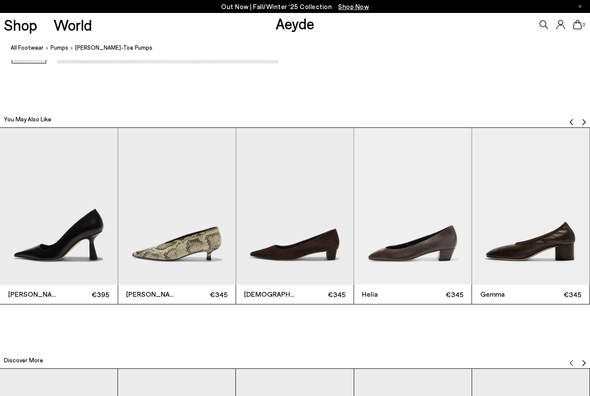
click at [582, 122] on img "Next slide" at bounding box center [583, 122] width 7 height 7
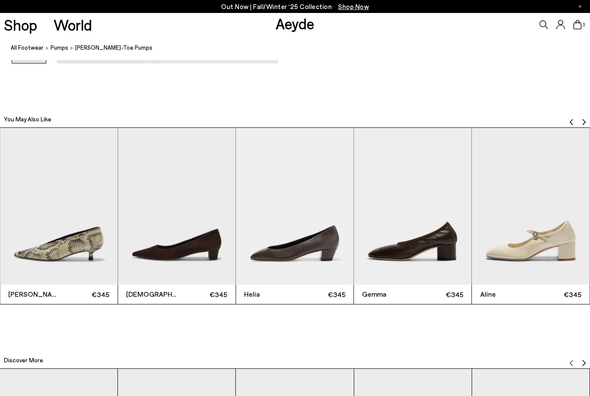
click at [169, 242] on img "5 / 12" at bounding box center [176, 206] width 117 height 157
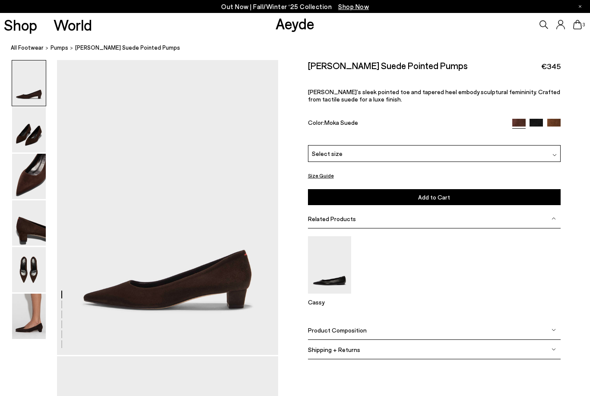
click at [532, 126] on img at bounding box center [535, 125] width 13 height 13
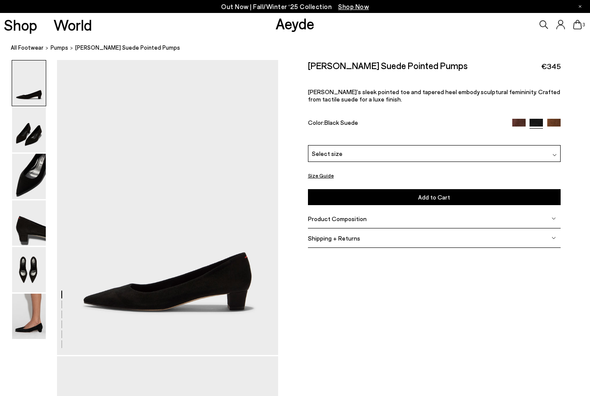
click at [32, 240] on img at bounding box center [29, 222] width 34 height 45
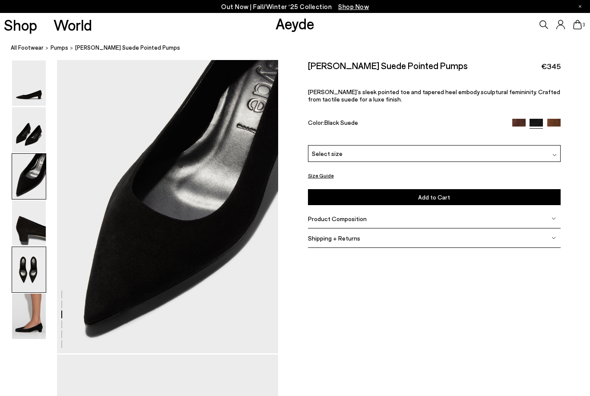
click at [35, 271] on img at bounding box center [29, 269] width 34 height 45
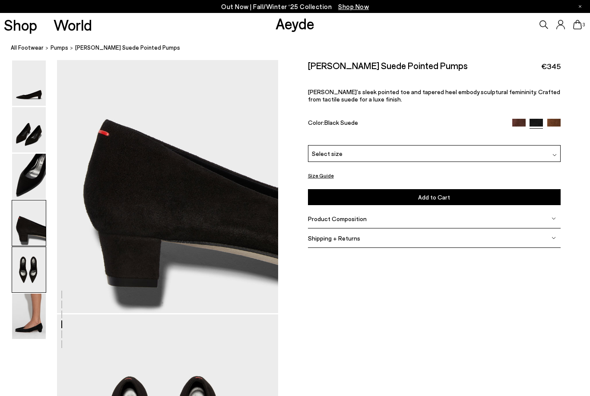
scroll to position [1179, 0]
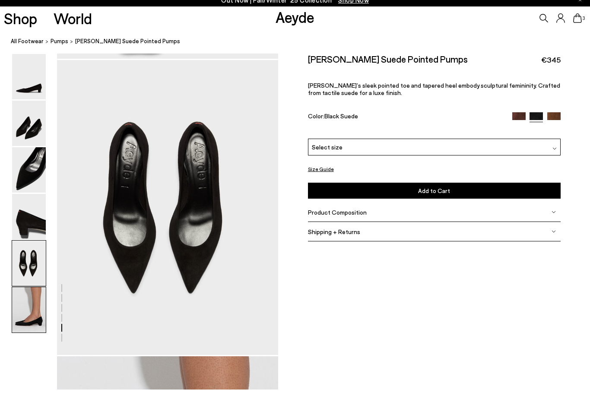
click at [36, 310] on img at bounding box center [29, 316] width 34 height 45
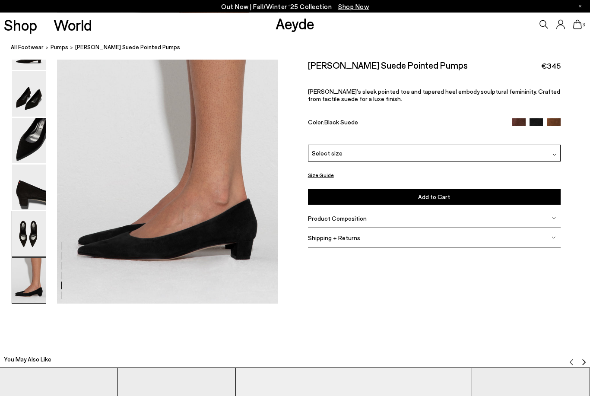
scroll to position [1539, 0]
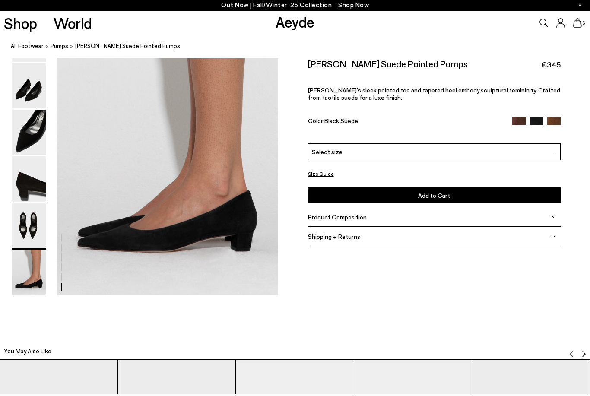
click at [27, 221] on img at bounding box center [29, 227] width 34 height 45
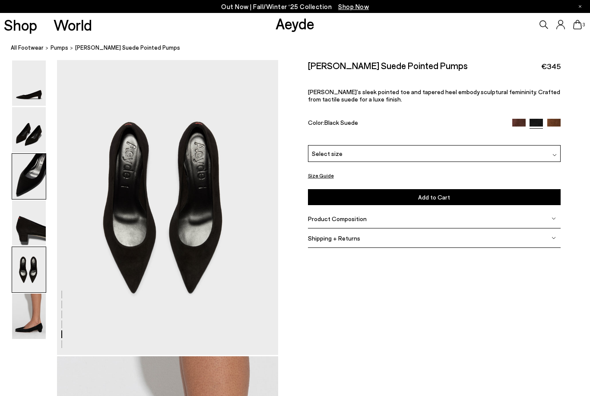
click at [27, 183] on img at bounding box center [29, 176] width 34 height 45
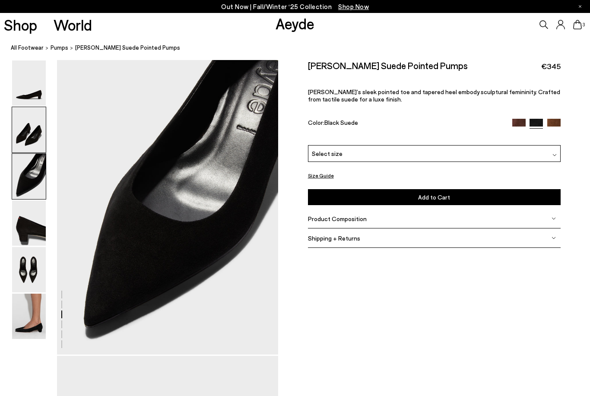
click at [28, 132] on img at bounding box center [29, 129] width 34 height 45
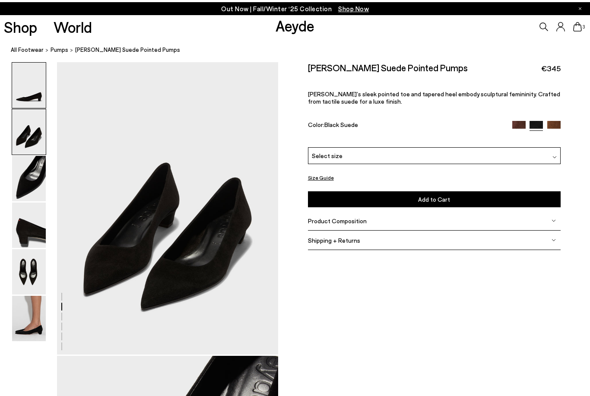
click at [28, 79] on img at bounding box center [29, 82] width 34 height 45
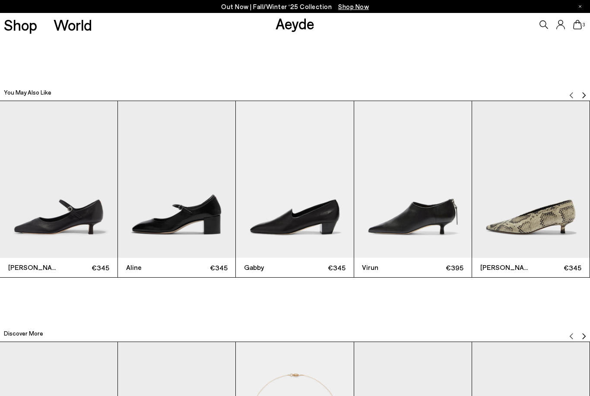
scroll to position [1799, 0]
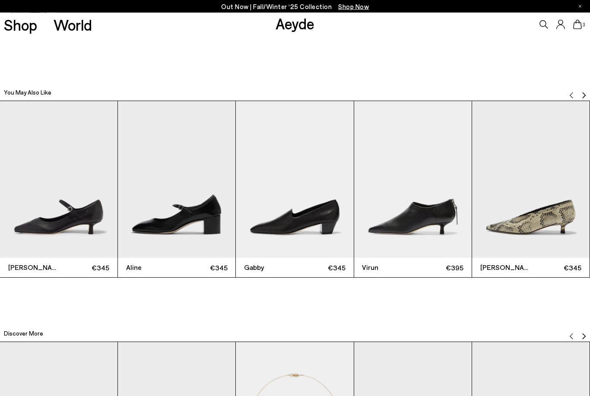
click at [579, 95] on div at bounding box center [577, 93] width 17 height 8
click at [583, 94] on img "Next slide" at bounding box center [583, 95] width 7 height 7
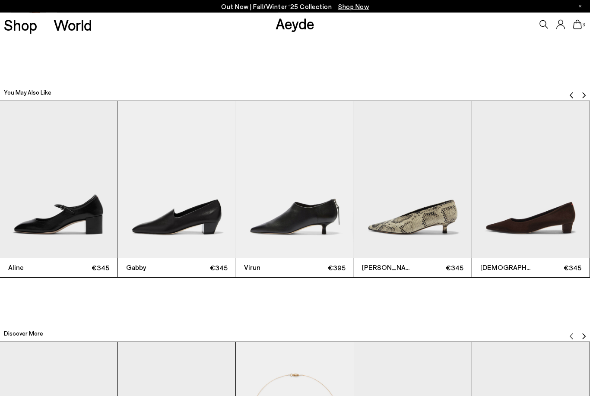
scroll to position [1800, 0]
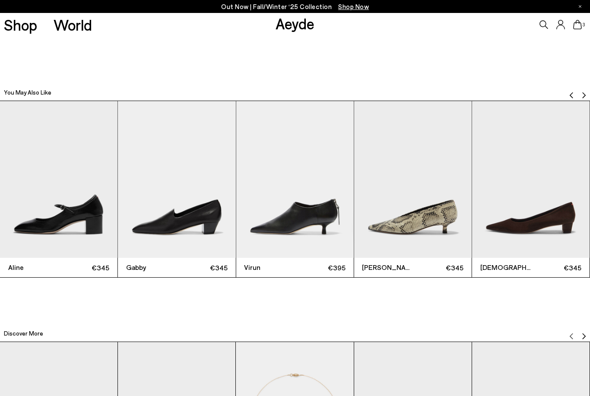
click at [583, 94] on img "Next slide" at bounding box center [583, 95] width 7 height 7
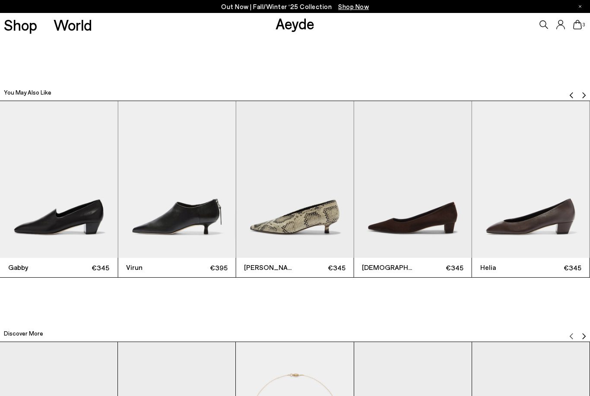
click at [583, 94] on img "Next slide" at bounding box center [583, 95] width 7 height 7
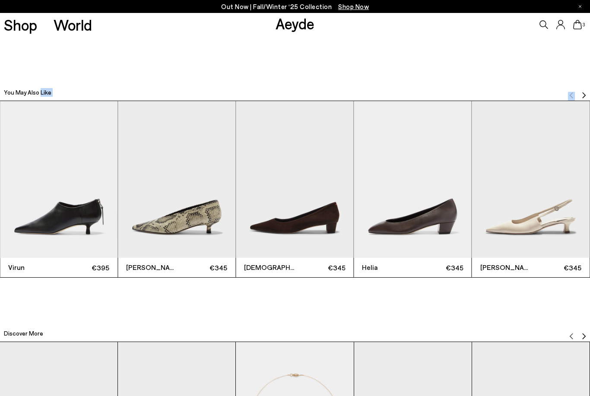
click at [583, 94] on img "Next slide" at bounding box center [583, 95] width 7 height 7
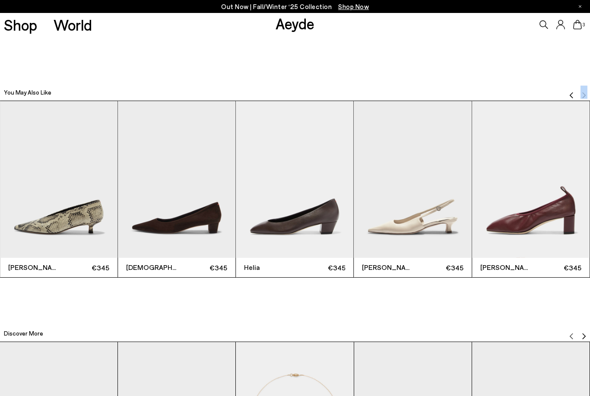
click at [583, 94] on img "Next slide" at bounding box center [583, 95] width 7 height 7
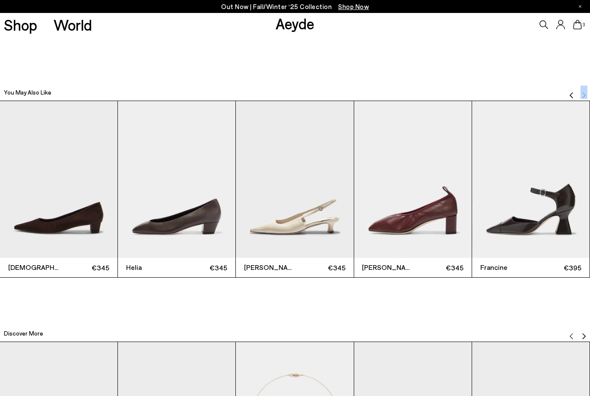
click at [583, 94] on img "Next slide" at bounding box center [583, 95] width 7 height 7
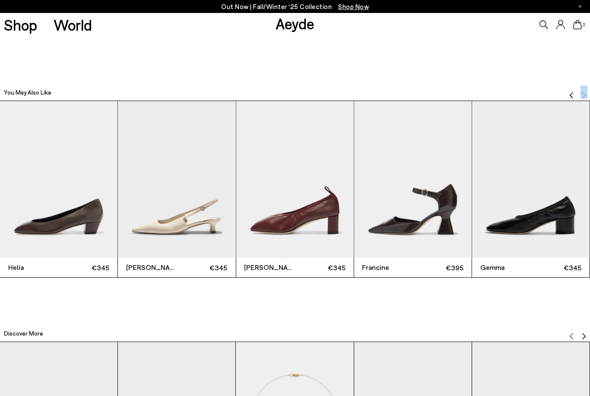
click at [583, 94] on img "Next slide" at bounding box center [583, 95] width 7 height 7
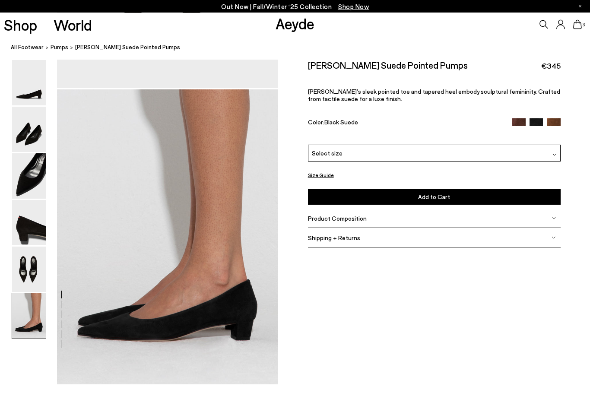
scroll to position [1230, 0]
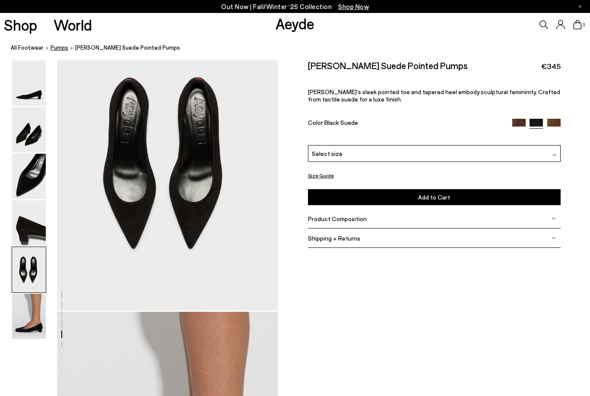
click at [60, 46] on span "pumps" at bounding box center [60, 47] width 18 height 7
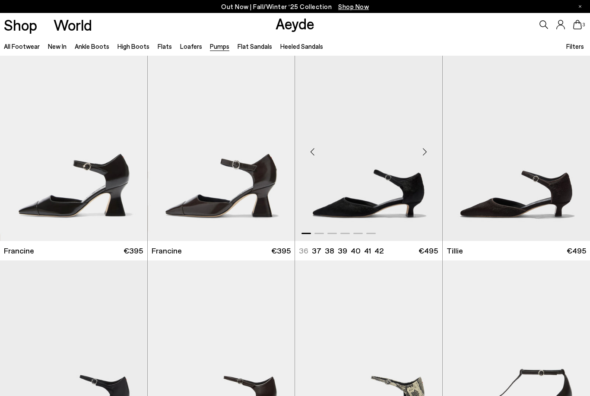
click at [339, 108] on img "1 / 6" at bounding box center [368, 148] width 147 height 185
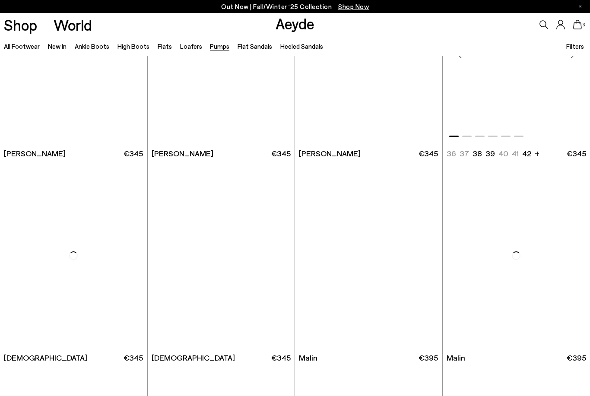
scroll to position [1070, 0]
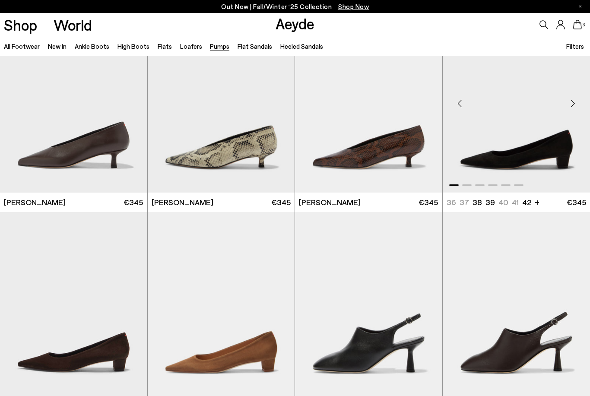
click at [575, 103] on div "Next slide" at bounding box center [573, 103] width 26 height 26
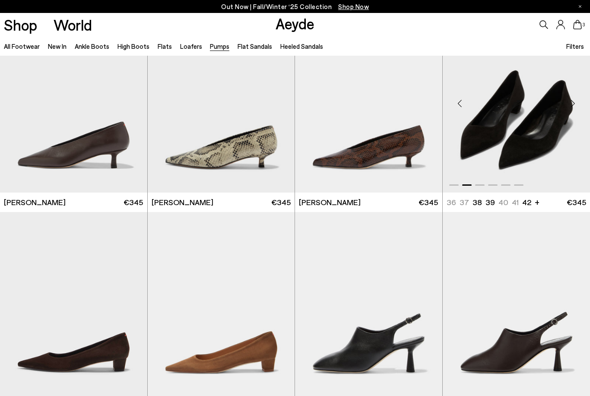
click at [573, 103] on div "Next slide" at bounding box center [573, 103] width 26 height 26
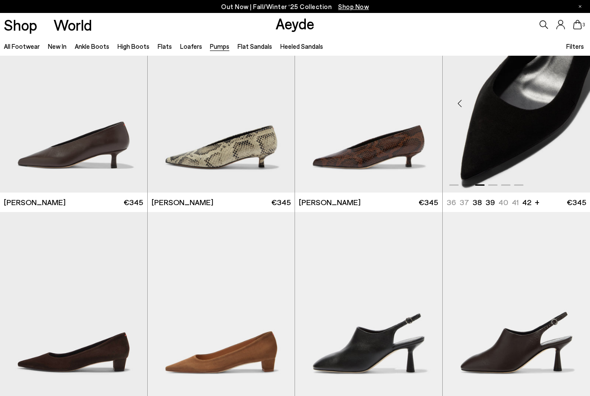
click at [573, 103] on div "Next slide" at bounding box center [573, 103] width 26 height 26
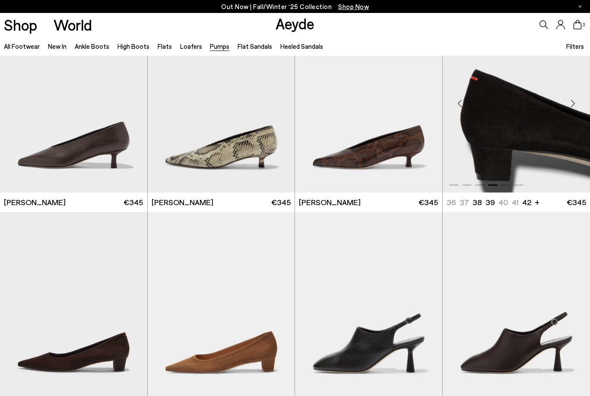
click at [573, 103] on div "Next slide" at bounding box center [573, 103] width 26 height 26
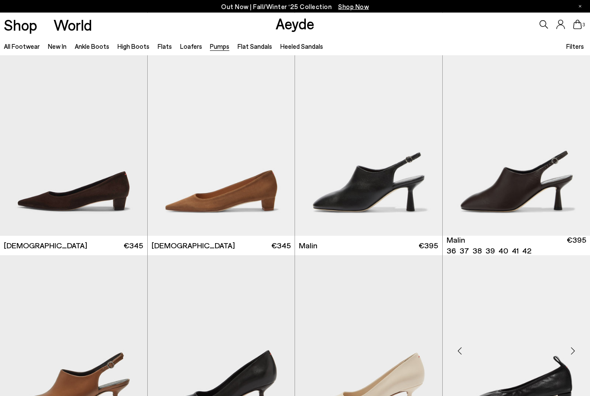
scroll to position [1352, 0]
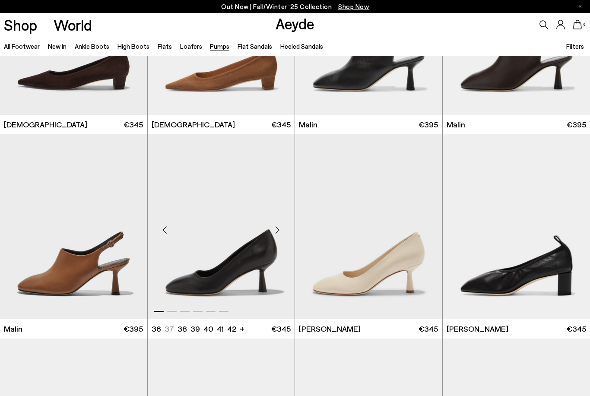
click at [277, 233] on div "Next slide" at bounding box center [277, 230] width 26 height 26
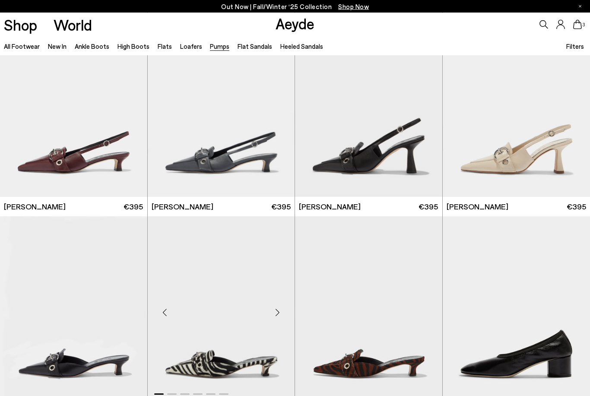
scroll to position [1947, 0]
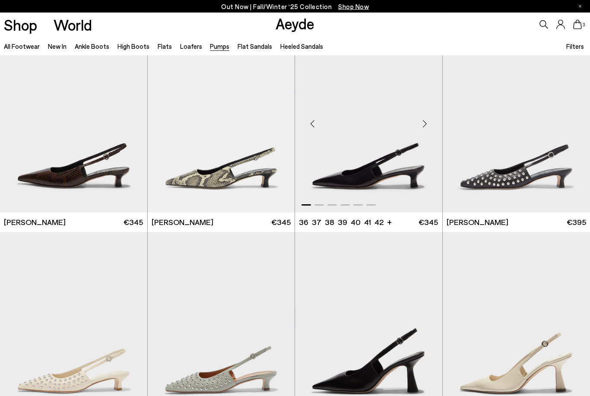
scroll to position [2684, 0]
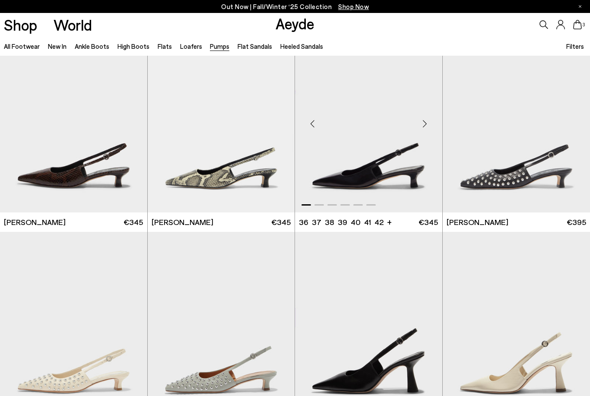
click at [424, 126] on div "Next slide" at bounding box center [425, 124] width 26 height 26
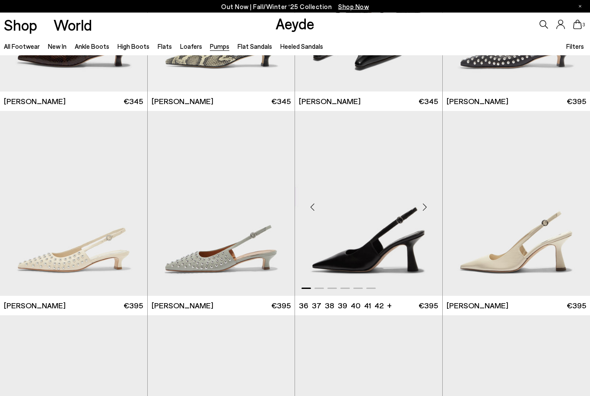
scroll to position [2805, 0]
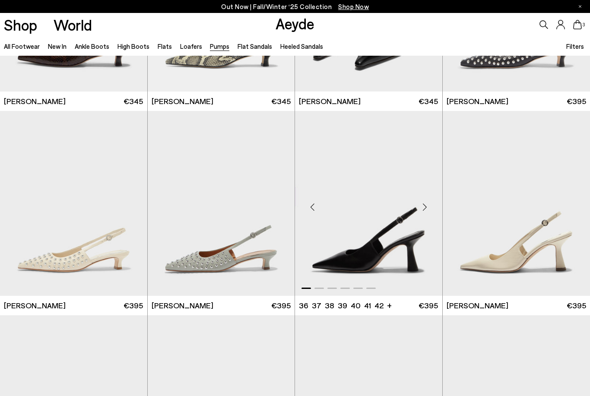
click at [424, 206] on div "Next slide" at bounding box center [425, 207] width 26 height 26
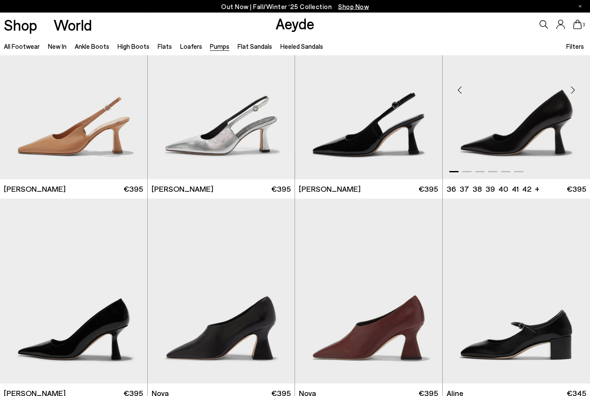
scroll to position [3126, 0]
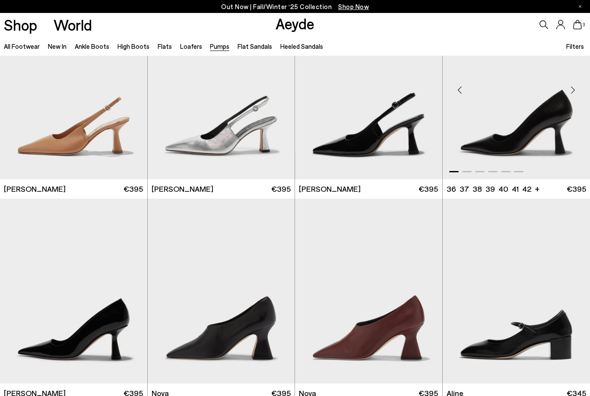
click at [573, 91] on div "Next slide" at bounding box center [573, 90] width 26 height 26
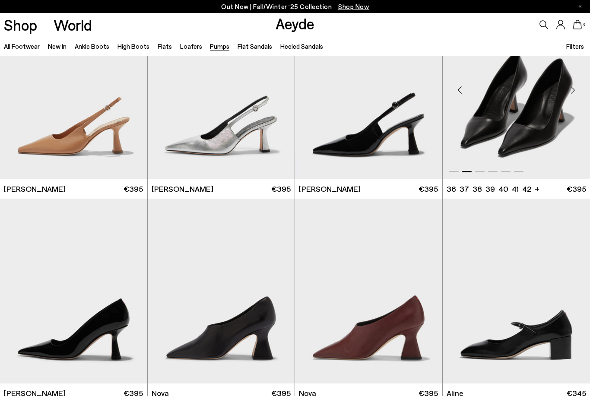
click at [573, 91] on div "Next slide" at bounding box center [573, 90] width 26 height 26
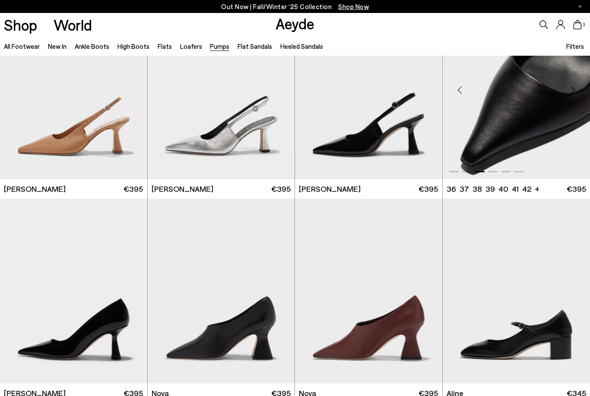
click at [573, 91] on div "Next slide" at bounding box center [573, 90] width 26 height 26
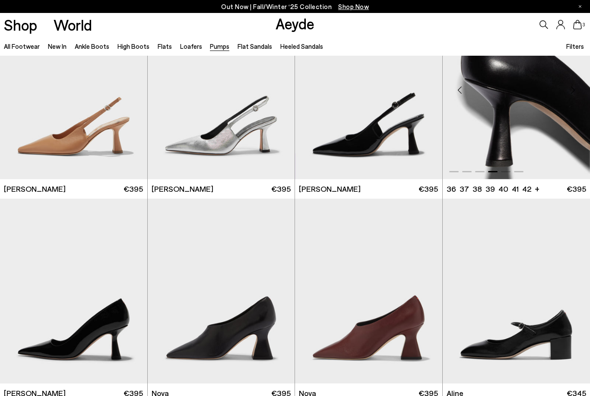
click at [573, 91] on div "Next slide" at bounding box center [573, 90] width 26 height 26
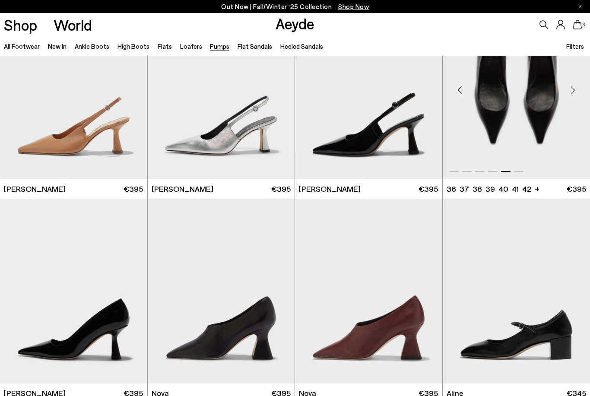
click at [571, 90] on div "Next slide" at bounding box center [573, 90] width 26 height 26
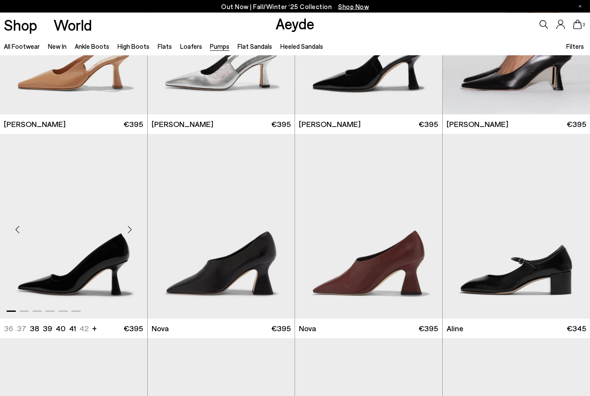
scroll to position [3191, 0]
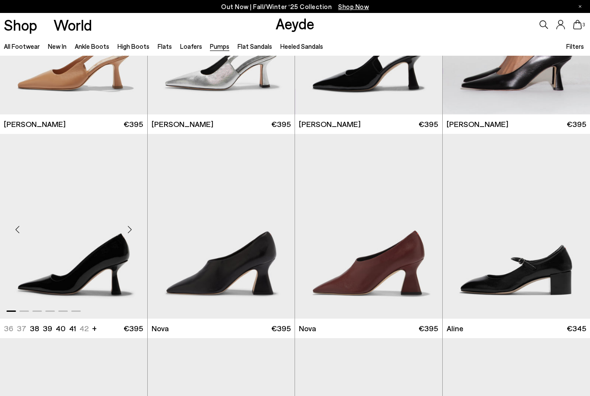
click at [128, 233] on div "Next slide" at bounding box center [130, 230] width 26 height 26
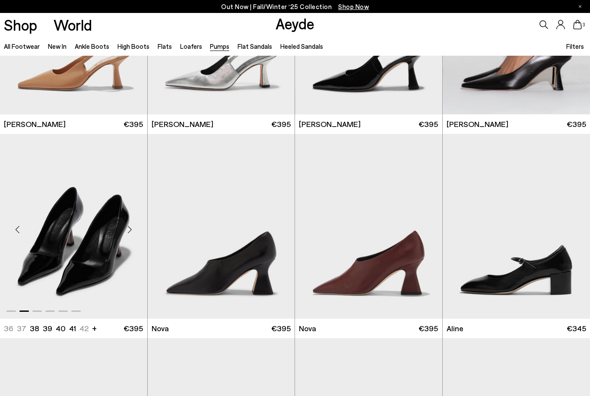
click at [128, 233] on div "Next slide" at bounding box center [130, 230] width 26 height 26
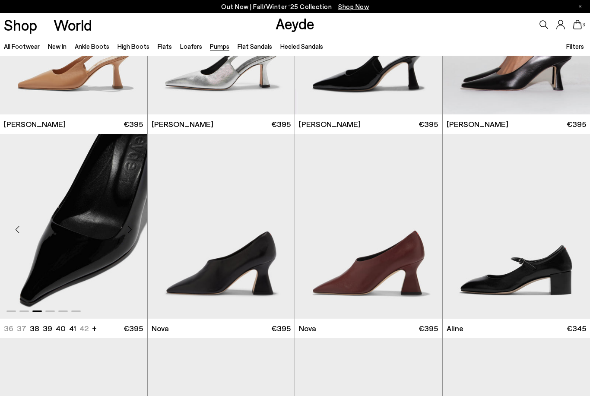
click at [128, 233] on div "Next slide" at bounding box center [130, 230] width 26 height 26
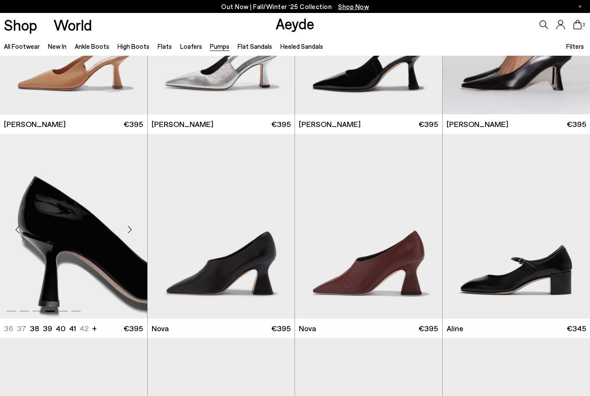
click at [128, 233] on div "Next slide" at bounding box center [130, 230] width 26 height 26
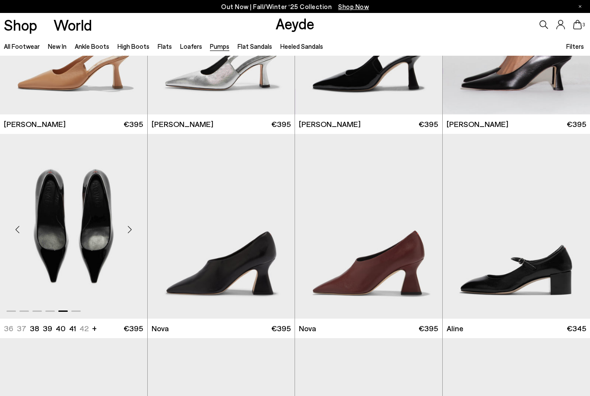
click at [128, 233] on div "Next slide" at bounding box center [130, 230] width 26 height 26
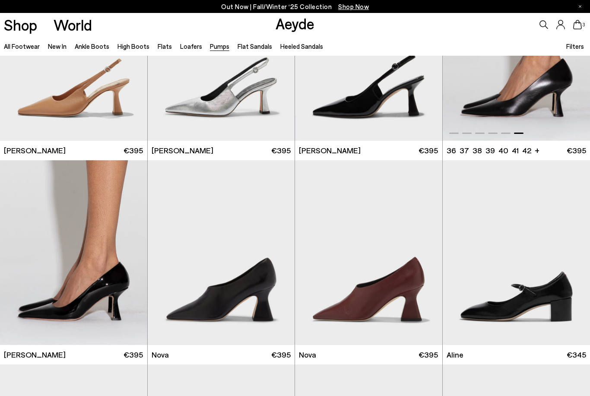
scroll to position [3116, 0]
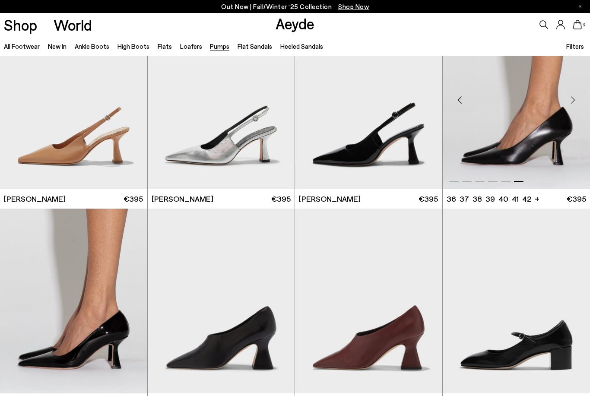
click at [526, 130] on img "6 / 6" at bounding box center [517, 96] width 148 height 185
click at [108, 273] on img "6 / 6" at bounding box center [73, 301] width 147 height 185
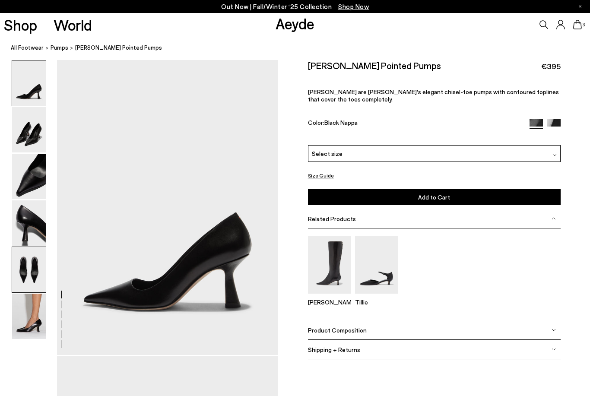
click at [29, 285] on img at bounding box center [29, 269] width 34 height 45
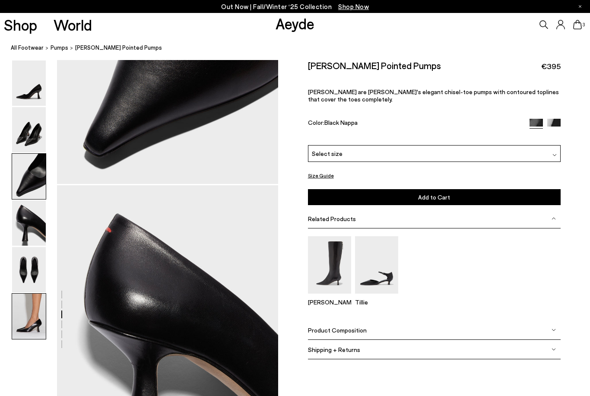
click at [29, 326] on img at bounding box center [29, 316] width 34 height 45
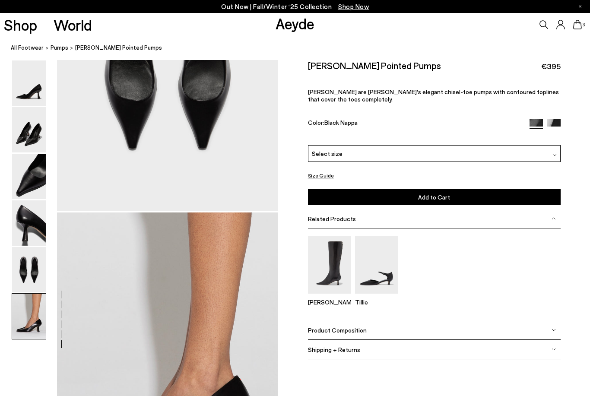
scroll to position [1541, 0]
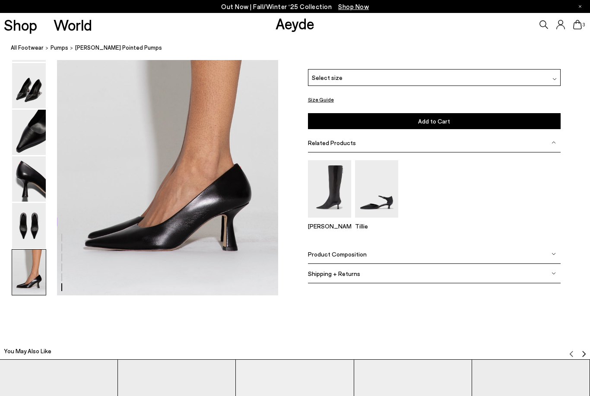
click at [373, 262] on div "Product Composition" at bounding box center [434, 253] width 253 height 19
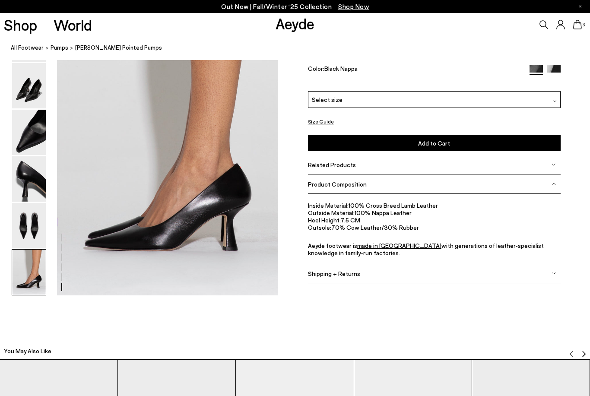
click at [372, 275] on div "Shipping + Returns" at bounding box center [434, 273] width 253 height 19
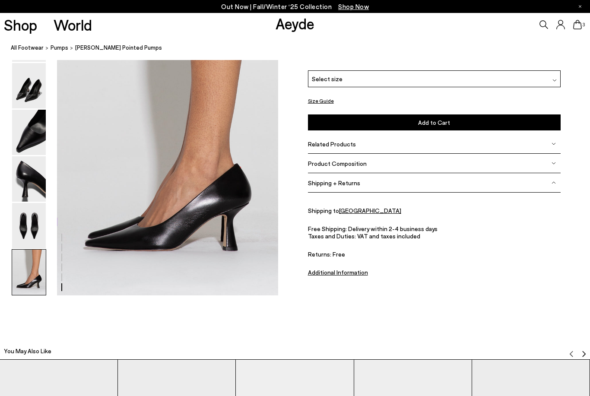
click at [367, 168] on div "Product Composition" at bounding box center [434, 163] width 253 height 19
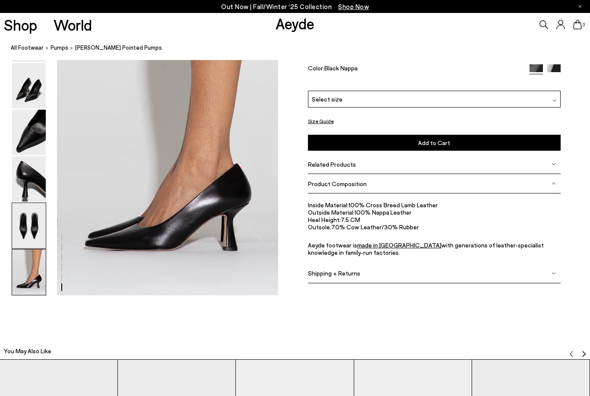
click at [22, 225] on img at bounding box center [29, 225] width 34 height 45
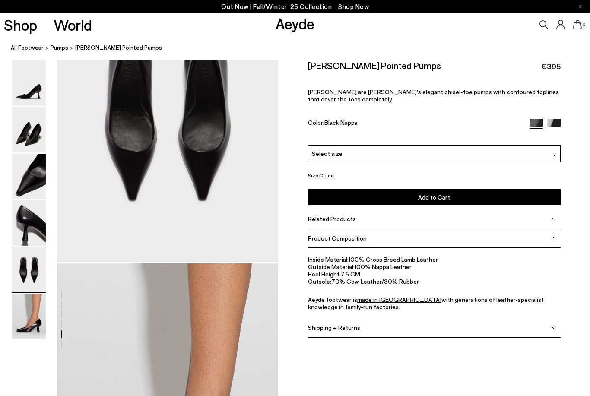
scroll to position [1185, 0]
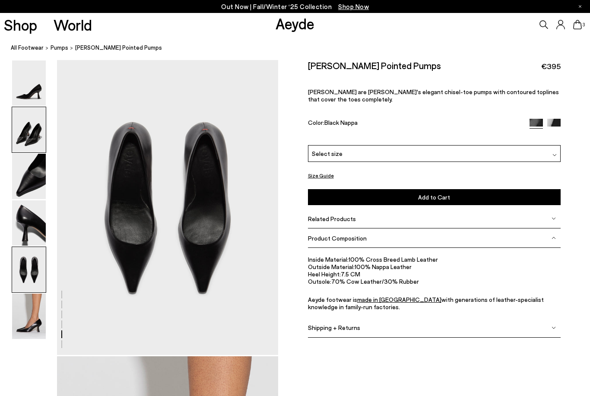
click at [30, 127] on img at bounding box center [29, 129] width 34 height 45
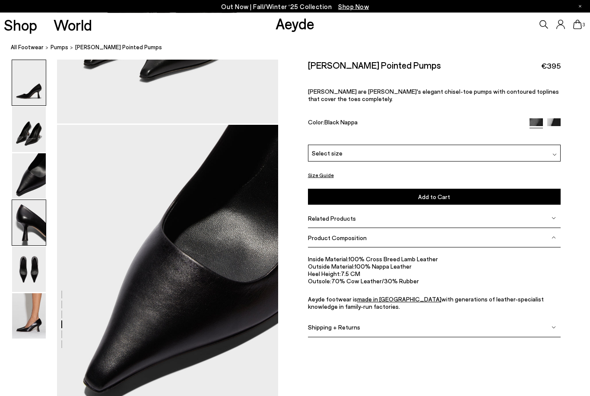
scroll to position [297, 0]
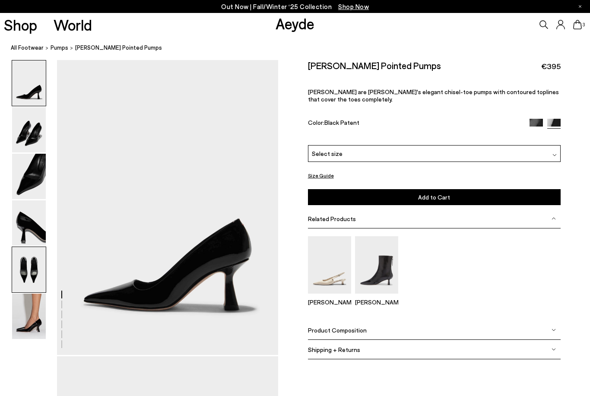
click at [36, 284] on img at bounding box center [29, 269] width 34 height 45
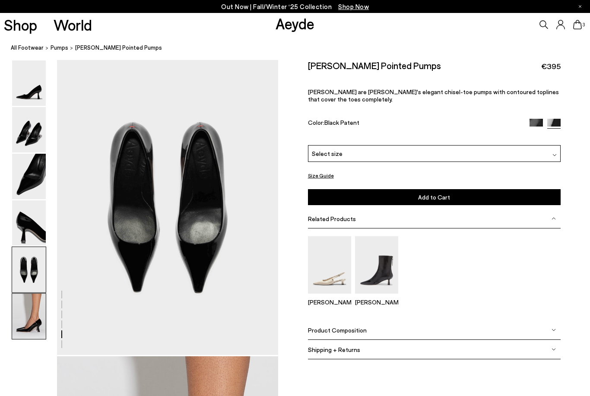
click at [35, 328] on img at bounding box center [29, 316] width 34 height 45
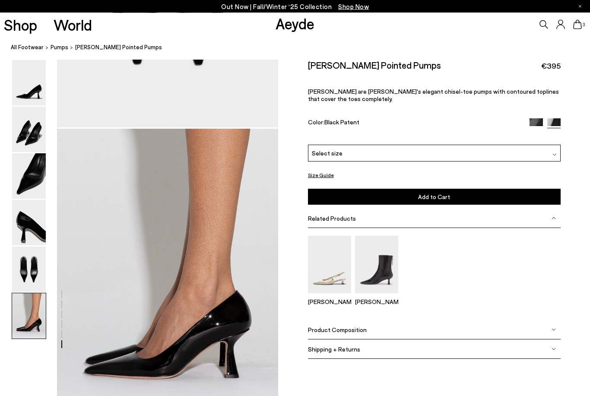
scroll to position [1540, 0]
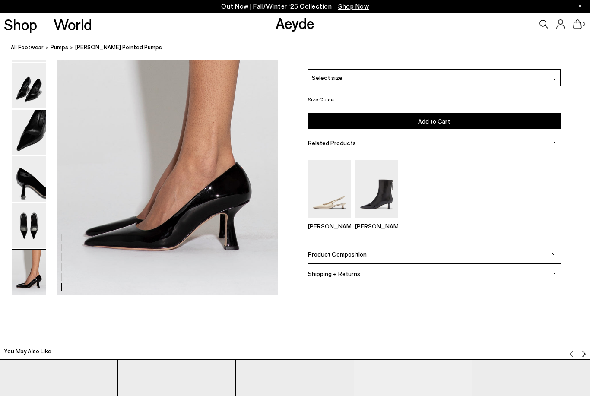
click at [357, 248] on div "Product Composition" at bounding box center [434, 254] width 253 height 19
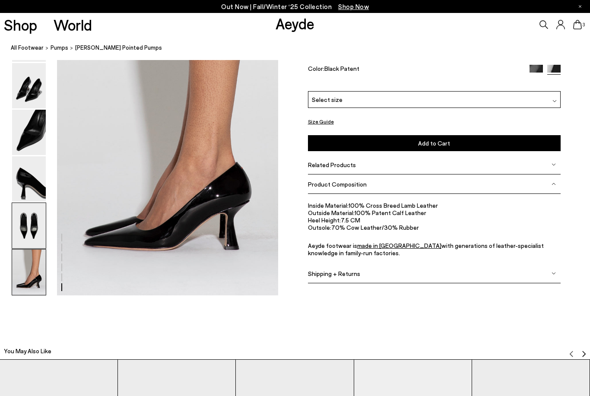
click at [20, 233] on img at bounding box center [29, 225] width 34 height 45
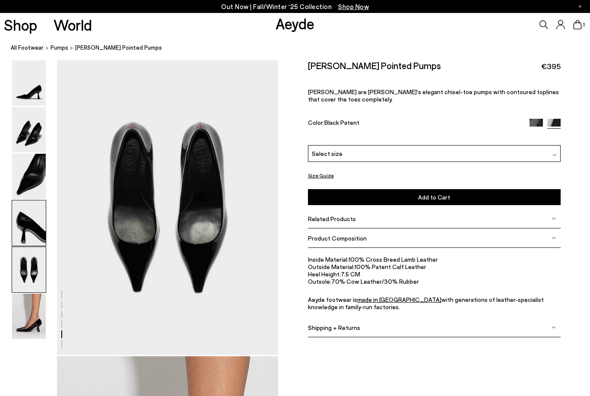
click at [30, 221] on img at bounding box center [29, 222] width 34 height 45
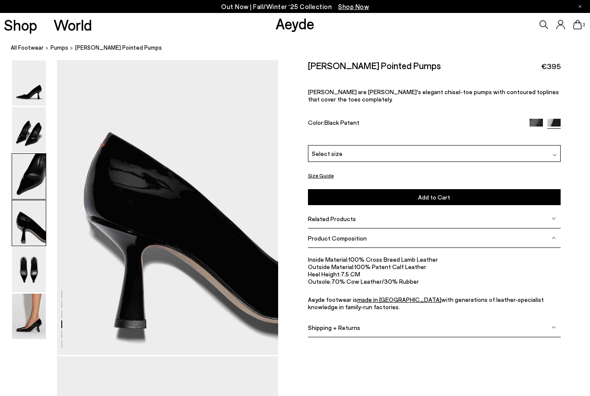
click at [32, 175] on img at bounding box center [29, 176] width 34 height 45
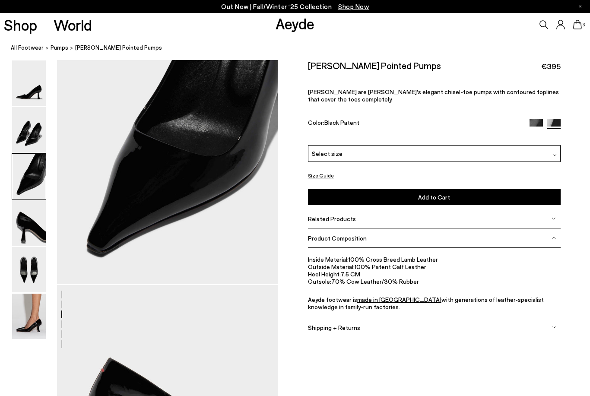
scroll to position [595, 0]
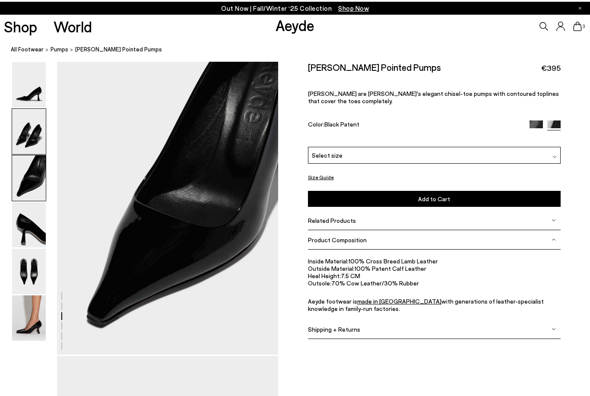
click at [37, 149] on img at bounding box center [29, 129] width 34 height 45
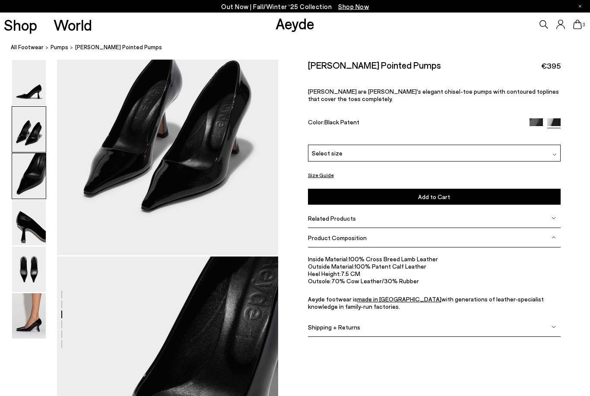
scroll to position [297, 0]
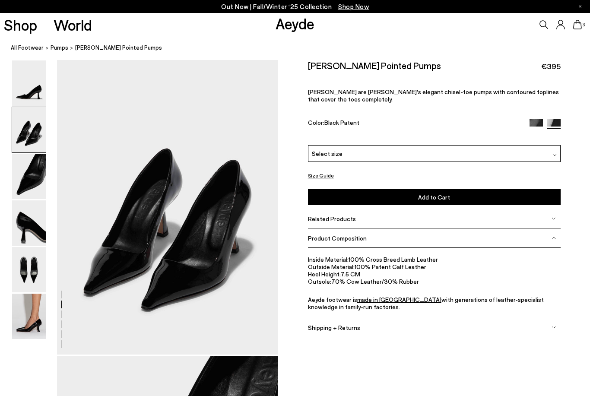
click at [38, 111] on img at bounding box center [29, 129] width 34 height 45
click at [33, 96] on img at bounding box center [29, 82] width 34 height 45
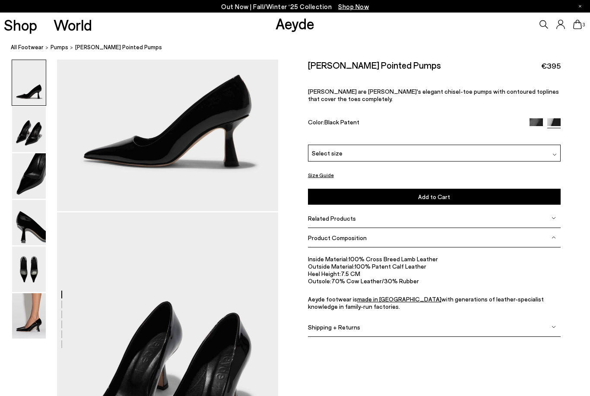
scroll to position [0, 0]
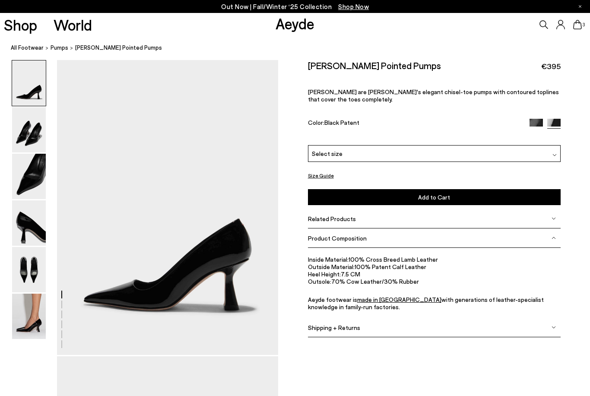
click at [391, 151] on div "Select size" at bounding box center [434, 153] width 253 height 17
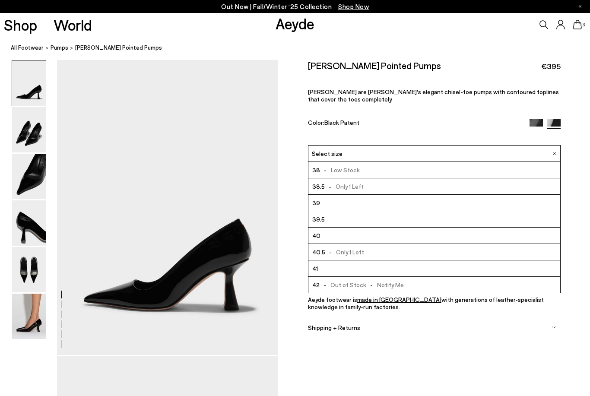
scroll to position [49, 0]
click at [383, 133] on div "Zandra Pointed Pumps €395 Zandra are Aeyde's elegant chisel-toe pumps with cont…" at bounding box center [434, 102] width 253 height 85
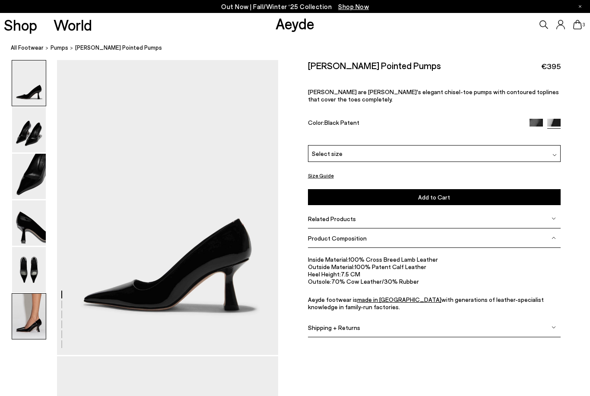
click at [37, 325] on img at bounding box center [29, 316] width 34 height 45
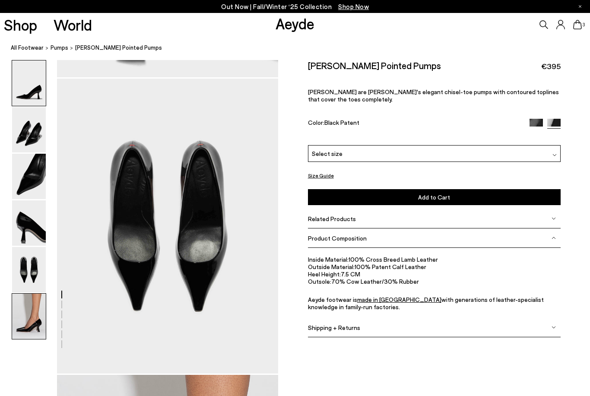
scroll to position [1531, 0]
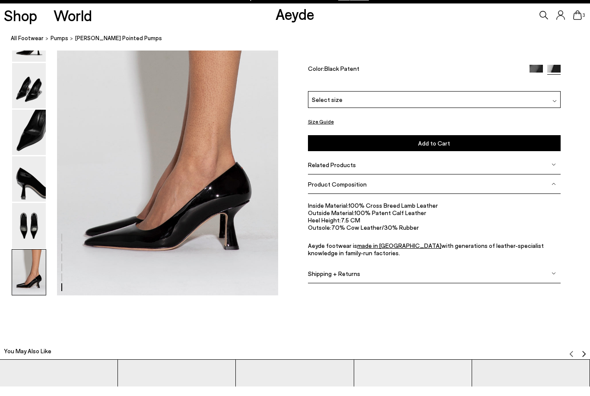
click at [584, 24] on div "3" at bounding box center [491, 24] width 196 height 23
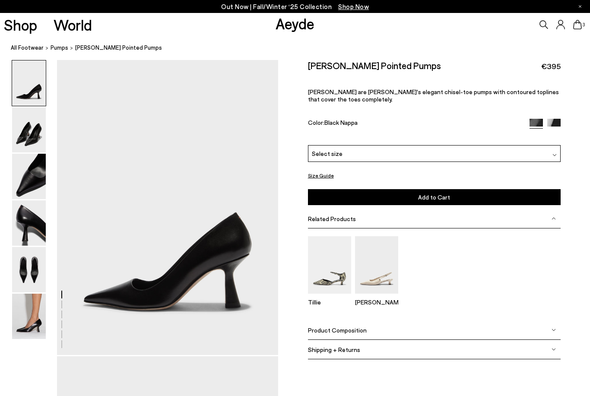
click at [554, 122] on img at bounding box center [553, 125] width 13 height 13
